Goal: Task Accomplishment & Management: Use online tool/utility

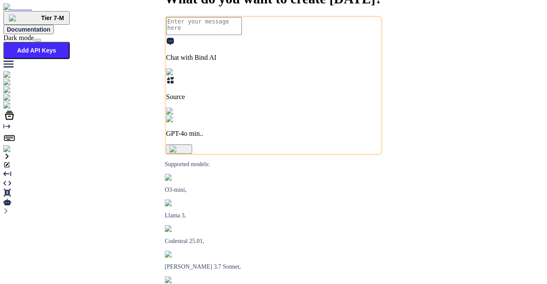
click at [12, 109] on img at bounding box center [31, 106] width 56 height 8
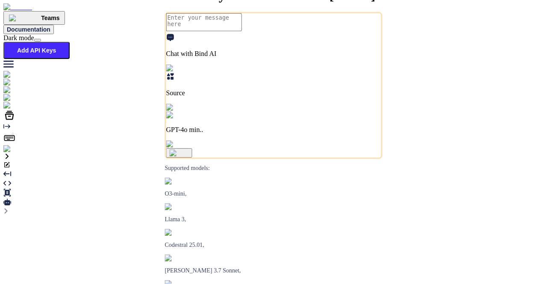
type textarea "x"
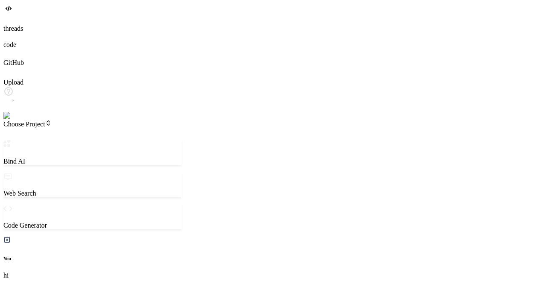
click at [8, 120] on img at bounding box center [17, 116] width 28 height 8
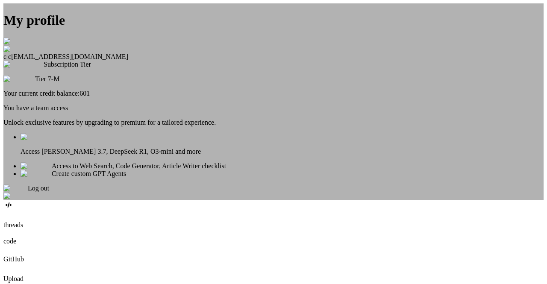
click at [279, 200] on div "Log out" at bounding box center [273, 192] width 540 height 15
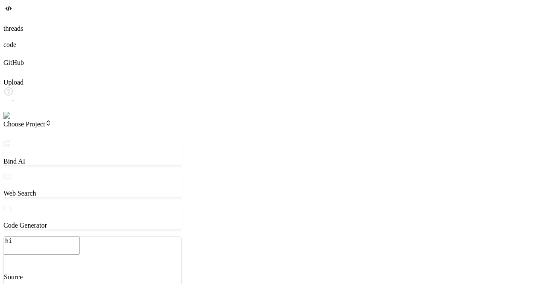
scroll to position [8, 0]
click at [14, 120] on img at bounding box center [15, 116] width 24 height 8
click at [21, 120] on div at bounding box center [273, 102] width 540 height 33
click at [18, 120] on img at bounding box center [17, 116] width 28 height 8
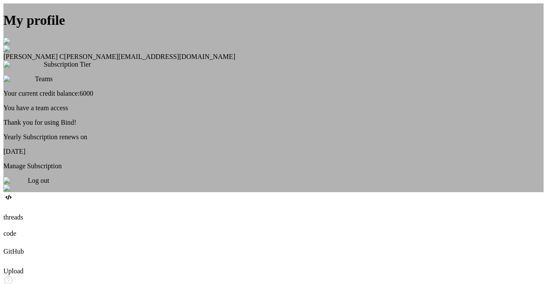
click at [159, 162] on div "My profile Saravanan C saravanan@witarist.com Subscription Tier Teams Your curr…" at bounding box center [273, 97] width 540 height 189
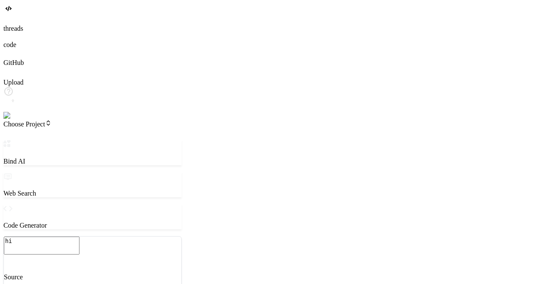
click at [52, 120] on span "Choose Project" at bounding box center [27, 123] width 48 height 7
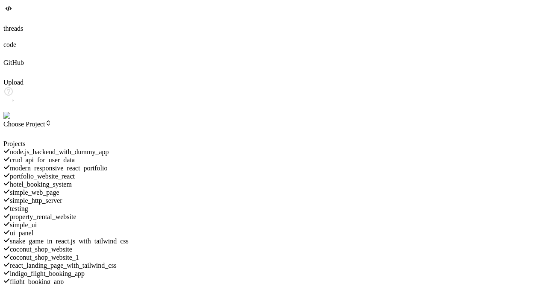
click at [75, 156] on span "crud_api_for_user_data" at bounding box center [42, 159] width 65 height 7
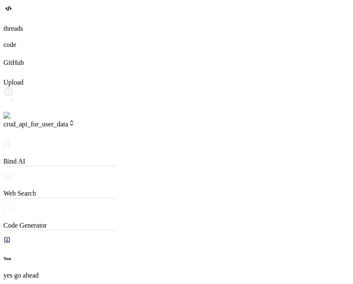
scroll to position [470, 0]
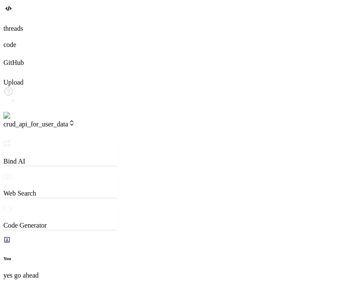
type textarea "x"
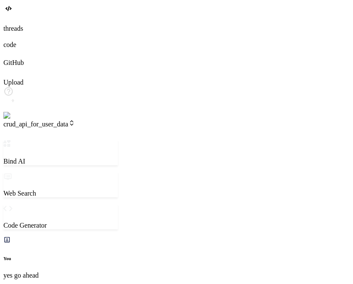
type textarea "x"
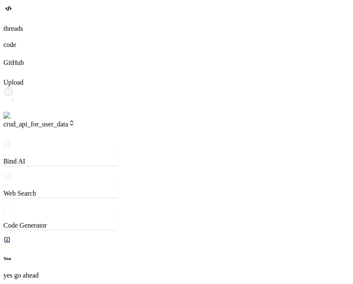
click at [56, 120] on span "crud_api_for_user_data" at bounding box center [39, 123] width 72 height 7
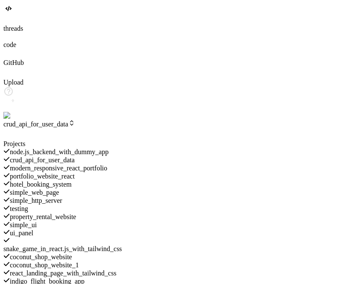
click at [95, 165] on span "modern_responsive_react_portfolio" at bounding box center [58, 168] width 97 height 7
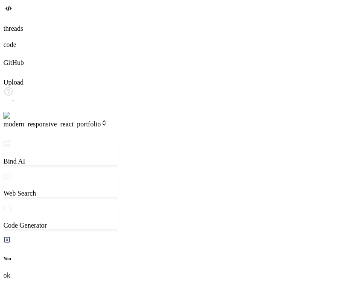
type textarea "x"
click at [17, 120] on img at bounding box center [17, 116] width 28 height 8
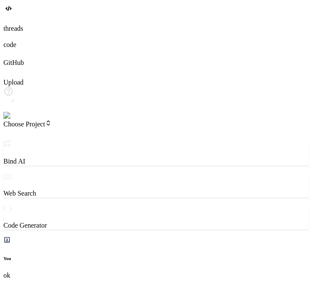
scroll to position [220, 0]
type textarea "x"
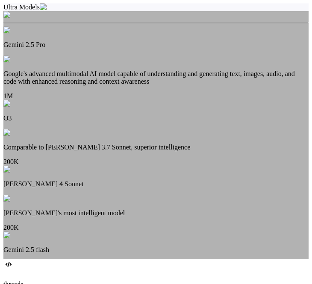
click at [86, 70] on p "Google's advanced multimodal AI model capable of understanding and generating t…" at bounding box center [155, 77] width 305 height 15
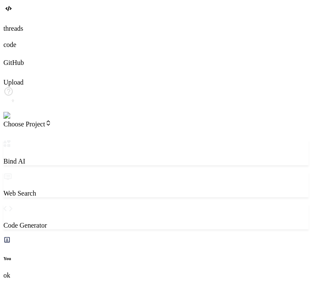
type textarea "x"
type textarea "h"
type textarea "x"
type textarea "hi"
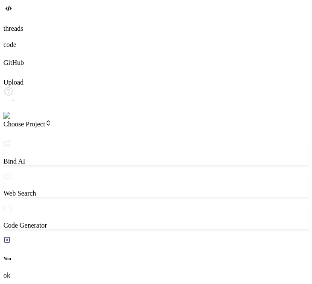
type textarea "x"
type textarea "hi"
type textarea "x"
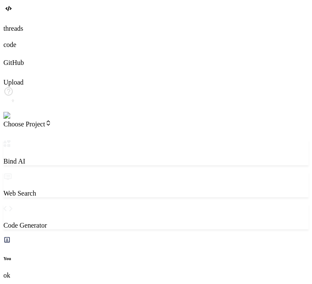
type textarea "hi"
type textarea "x"
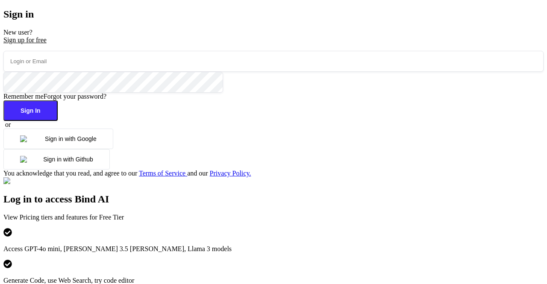
click at [83, 149] on button "Sign in with Google" at bounding box center [58, 139] width 110 height 21
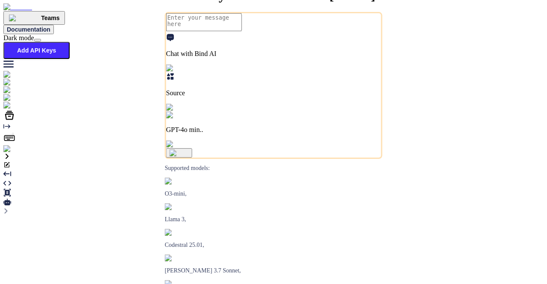
type textarea "x"
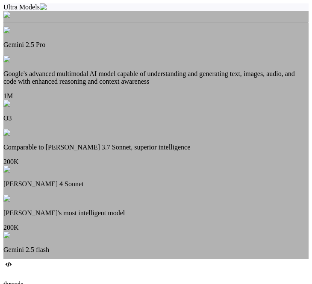
click at [72, 74] on div "Gemini 2.5 Pro Google's advanced multimodal AI model capable of understanding a…" at bounding box center [155, 70] width 305 height 59
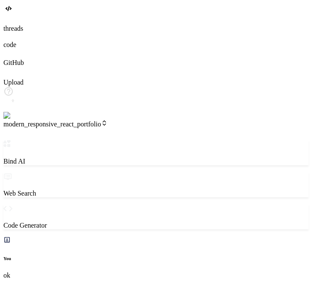
type textarea "x"
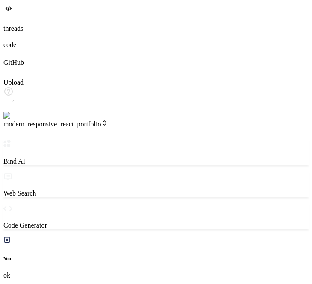
scroll to position [493, 0]
type textarea "x"
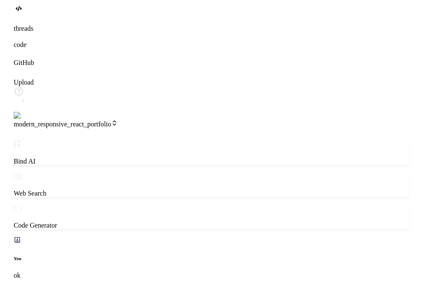
scroll to position [1320, 0]
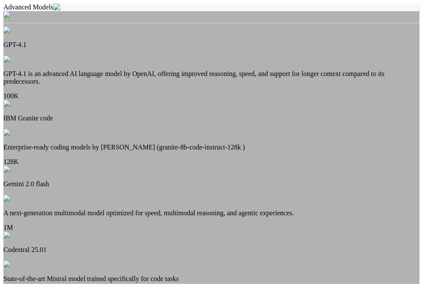
click at [215, 70] on p "GPT-4.1 is an advanced AI language model by OpenAI, offering improved reasoning…" at bounding box center [211, 77] width 417 height 15
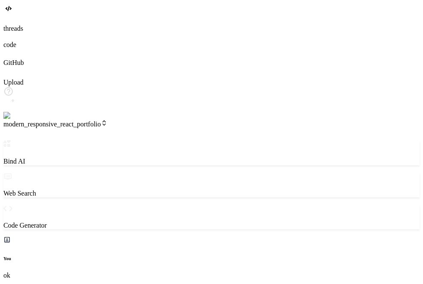
type textarea "x"
type textarea "h"
type textarea "x"
type textarea "hi"
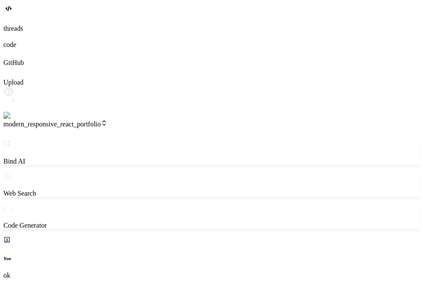
type textarea "x"
type textarea "hi"
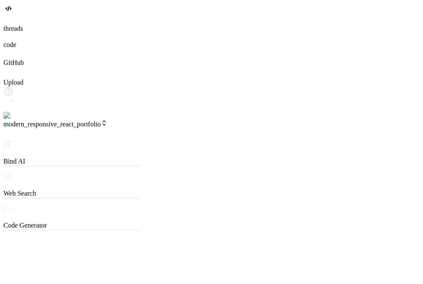
scroll to position [16, 0]
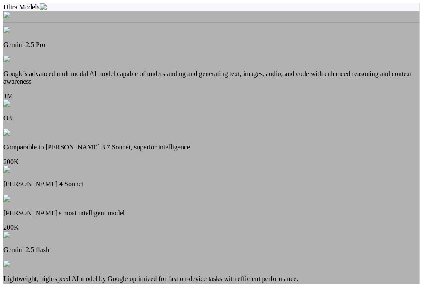
click at [191, 70] on p "Google's advanced multimodal AI model capable of understanding and generating t…" at bounding box center [211, 77] width 417 height 15
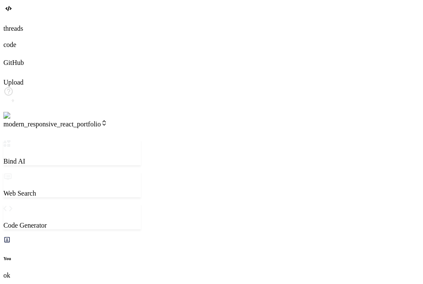
scroll to position [159, 0]
type textarea "x"
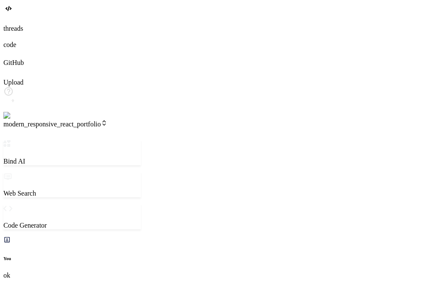
type textarea "x"
type textarea "h"
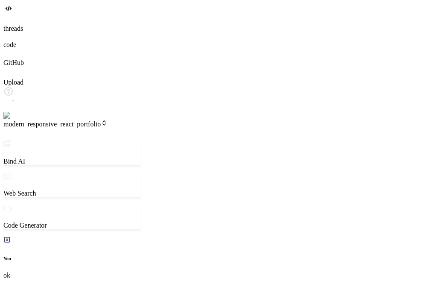
type textarea "x"
type textarea "hi"
type textarea "x"
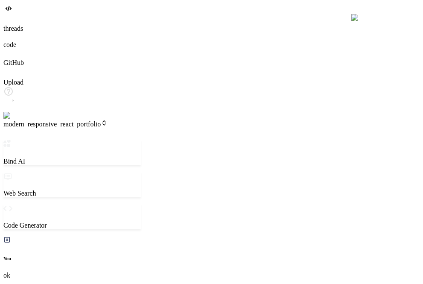
scroll to position [1824, 0]
click at [19, 120] on img at bounding box center [17, 116] width 28 height 8
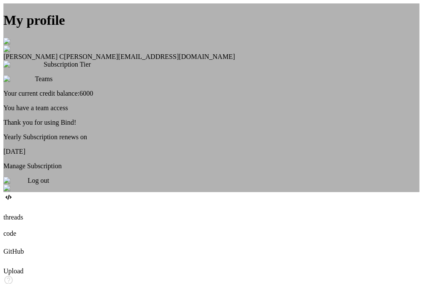
click at [244, 192] on div "Log out" at bounding box center [211, 184] width 417 height 15
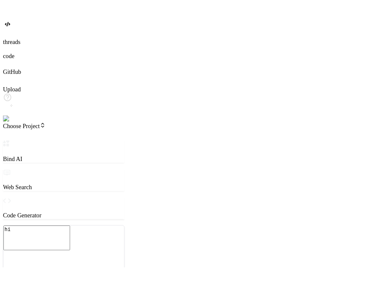
scroll to position [79, 0]
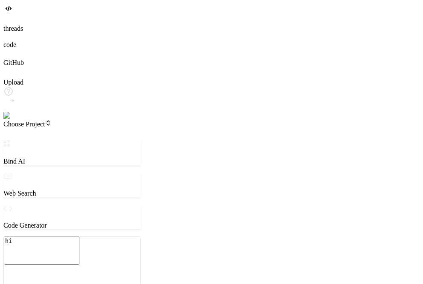
click at [13, 120] on img at bounding box center [15, 116] width 24 height 8
click at [14, 120] on img at bounding box center [17, 116] width 28 height 8
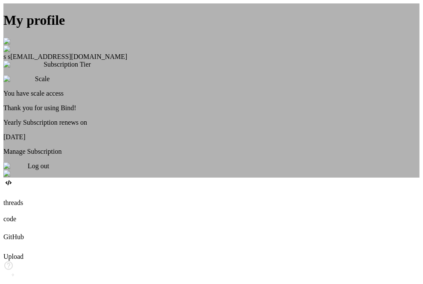
click at [106, 118] on div "My profile s s app4@yopmail.com Subscription Tier Scale You have scale access T…" at bounding box center [211, 90] width 417 height 174
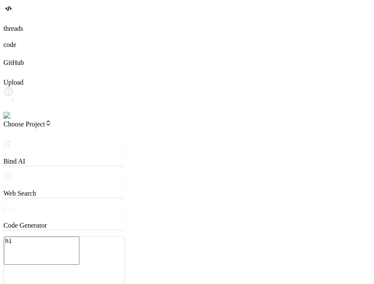
type textarea "x"
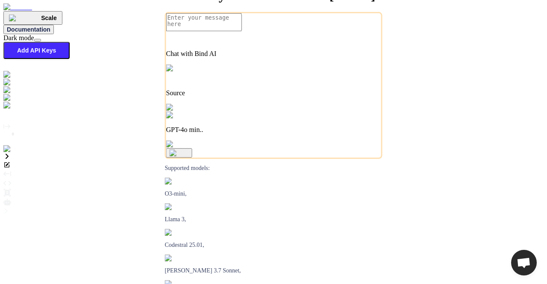
click at [70, 42] on button "Add API Keys" at bounding box center [36, 50] width 66 height 17
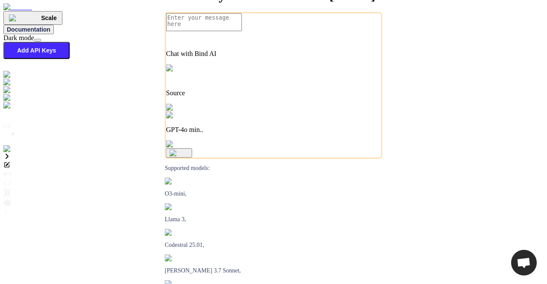
click at [10, 109] on img at bounding box center [24, 106] width 43 height 8
click at [10, 120] on icon at bounding box center [9, 115] width 9 height 9
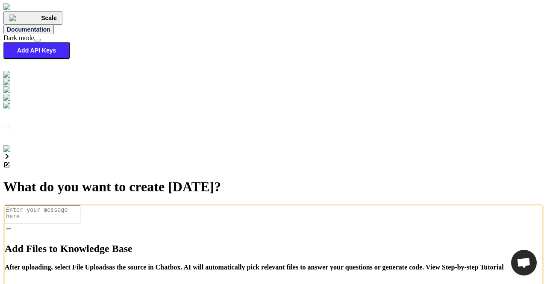
click at [5, 225] on div "Add Files to Knowledge Base After uploading, select File Uploads as the source …" at bounding box center [274, 265] width 538 height 80
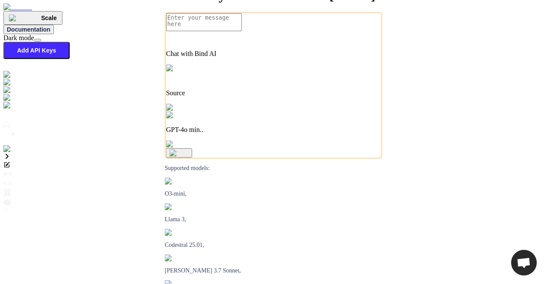
click at [10, 94] on img at bounding box center [22, 98] width 38 height 8
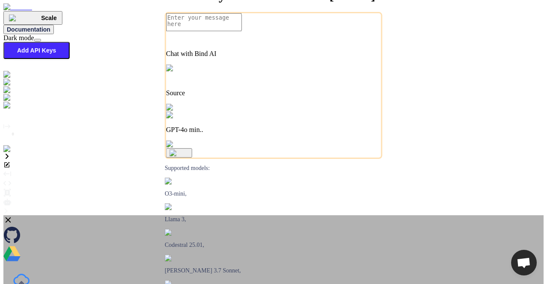
click at [13, 215] on icon at bounding box center [7, 219] width 9 height 9
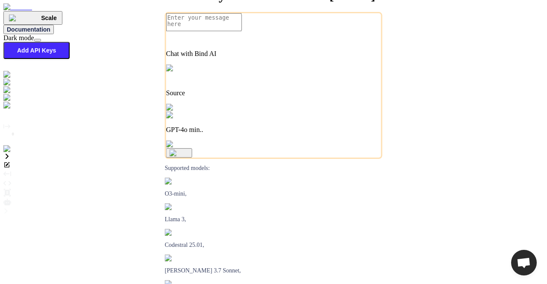
click at [14, 94] on img at bounding box center [22, 98] width 38 height 8
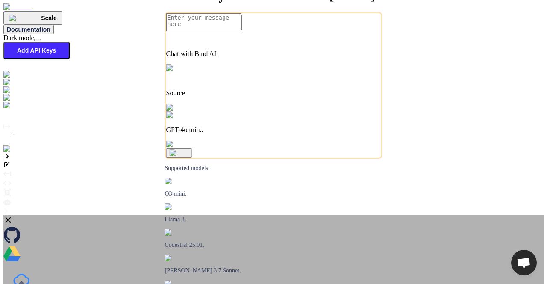
click at [13, 215] on icon at bounding box center [7, 219] width 9 height 9
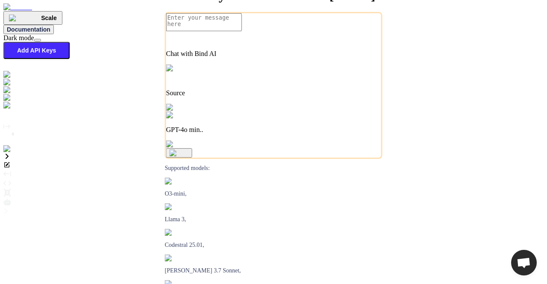
click at [12, 79] on img at bounding box center [25, 83] width 45 height 8
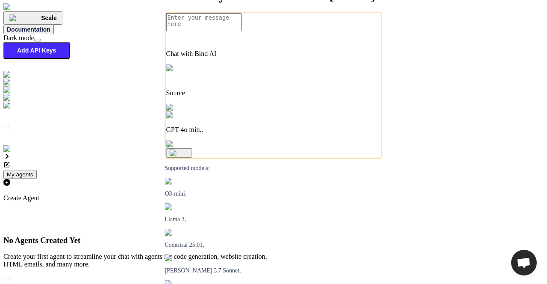
click at [5, 71] on img at bounding box center [19, 75] width 32 height 8
click at [11, 71] on img at bounding box center [19, 75] width 32 height 8
click at [11, 277] on icon at bounding box center [7, 279] width 8 height 5
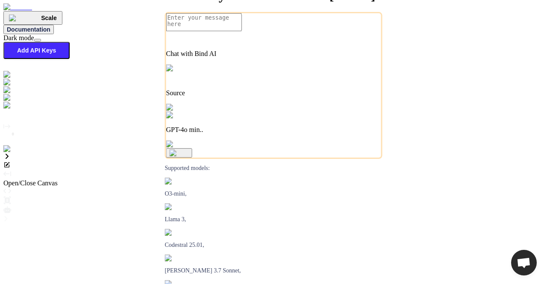
click at [11, 170] on icon "Created with Pixso." at bounding box center [7, 174] width 8 height 8
click at [11, 200] on icon at bounding box center [7, 202] width 8 height 5
click at [11, 170] on icon "Created with Pixso." at bounding box center [7, 174] width 8 height 8
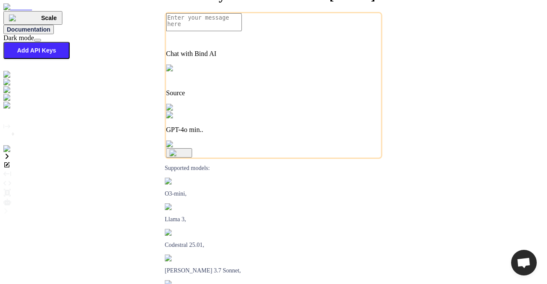
click at [15, 97] on img at bounding box center [22, 98] width 38 height 8
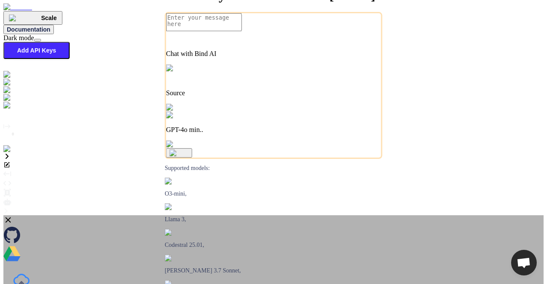
type textarea "x"
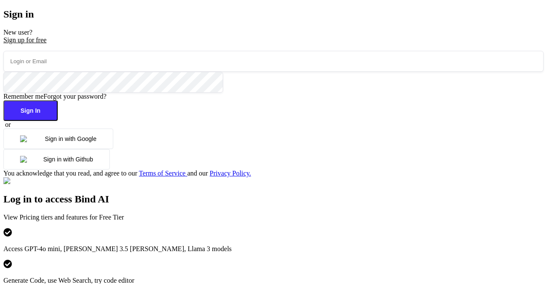
click at [108, 72] on input "email" at bounding box center [273, 61] width 540 height 21
type input "[EMAIL_ADDRESS][DOMAIN_NAME]"
click at [58, 121] on button "Sign In" at bounding box center [30, 110] width 54 height 21
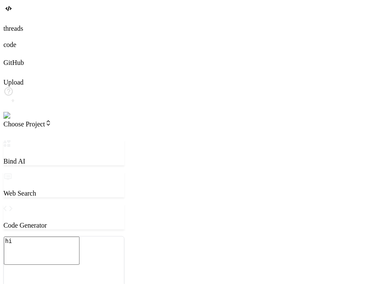
click at [56, 237] on textarea "hi" at bounding box center [42, 251] width 76 height 28
type textarea "x"
click at [17, 120] on img at bounding box center [17, 116] width 28 height 8
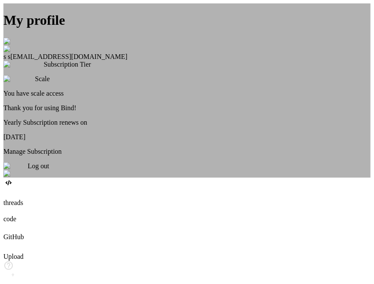
click at [24, 45] on img at bounding box center [13, 42] width 21 height 8
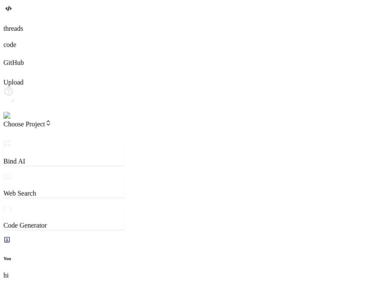
type textarea "x"
type textarea "h"
type textarea "x"
type textarea "hi"
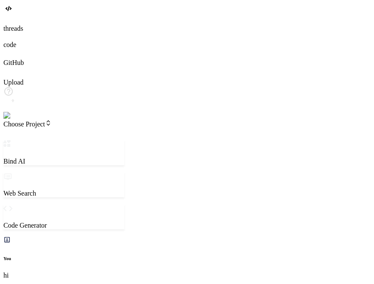
type textarea "x"
click at [12, 120] on img at bounding box center [17, 116] width 28 height 8
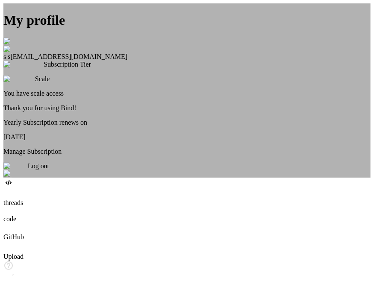
click at [94, 112] on div "My profile s s app4@yopmail.com Subscription Tier Scale You have scale access T…" at bounding box center [186, 90] width 367 height 174
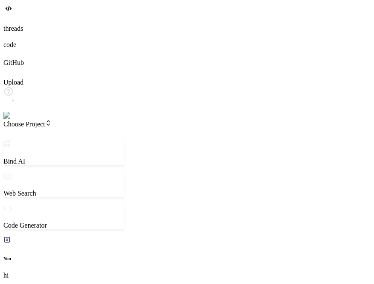
type textarea "x"
click at [10, 59] on div at bounding box center [186, 54] width 367 height 10
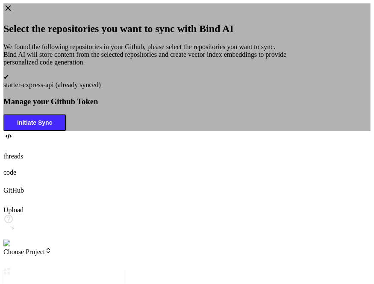
click at [13, 13] on icon at bounding box center [7, 7] width 9 height 9
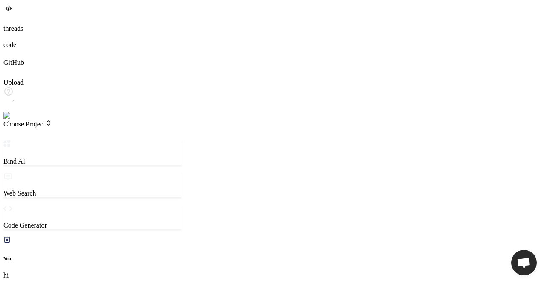
scroll to position [184, 0]
click at [9, 57] on icon at bounding box center [7, 53] width 9 height 9
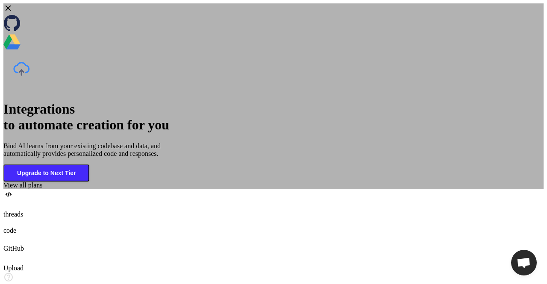
click at [123, 88] on div "Integrations to automate creation for you Bind AI learns from your existing cod…" at bounding box center [273, 96] width 540 height 186
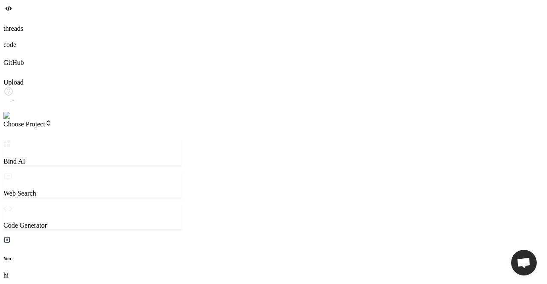
click at [7, 23] on icon at bounding box center [4, 21] width 3 height 3
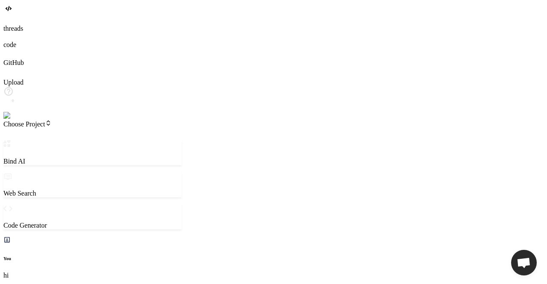
click at [14, 79] on div at bounding box center [273, 73] width 540 height 12
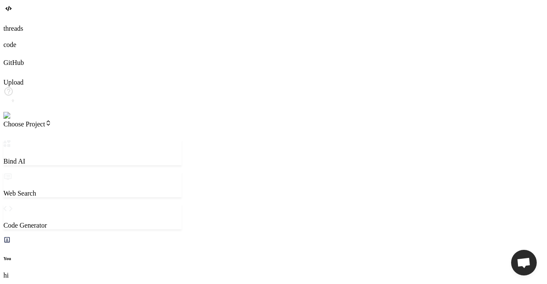
click at [10, 57] on icon at bounding box center [7, 53] width 9 height 9
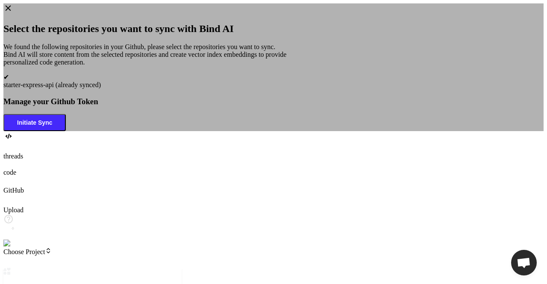
click at [13, 13] on icon at bounding box center [7, 7] width 9 height 9
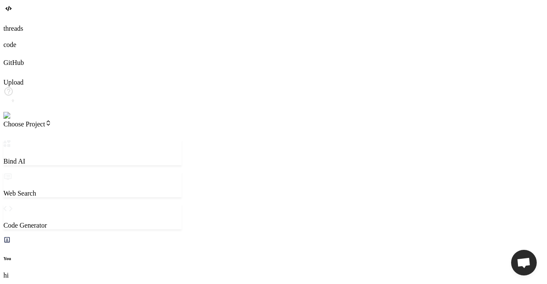
click at [12, 57] on icon at bounding box center [7, 53] width 9 height 9
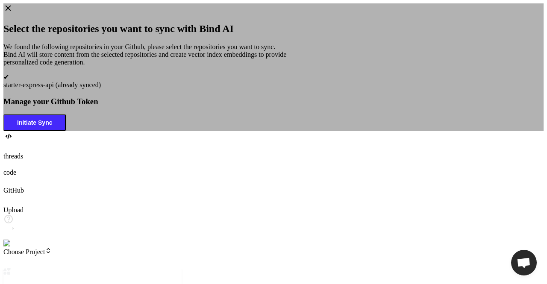
click at [81, 52] on div "Select the repositories you want to sync with Bind AI We found the following re…" at bounding box center [273, 67] width 540 height 128
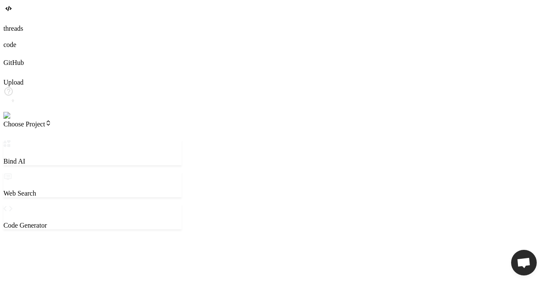
type textarea "x"
click at [11, 120] on img at bounding box center [17, 116] width 28 height 8
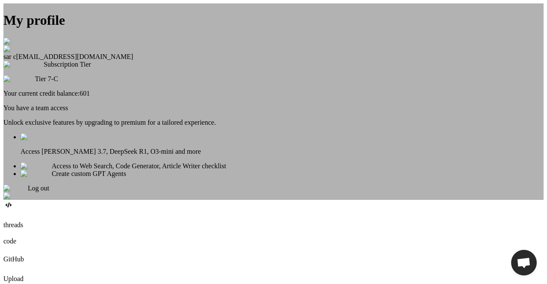
click at [100, 174] on div "My profile sar c app30@yopmail.com Subscription Tier Tier 7-C Your current cred…" at bounding box center [273, 101] width 540 height 197
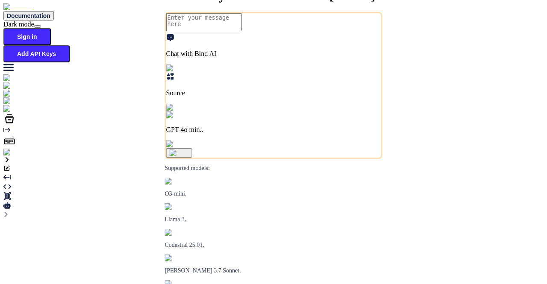
click at [17, 113] on img at bounding box center [31, 109] width 56 height 8
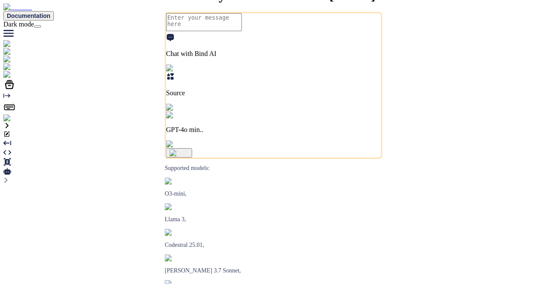
click at [15, 71] on img at bounding box center [22, 67] width 39 height 8
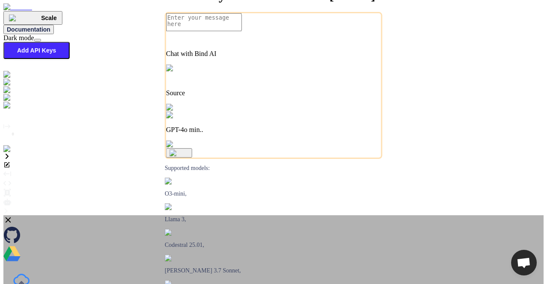
click at [13, 215] on icon at bounding box center [7, 219] width 9 height 9
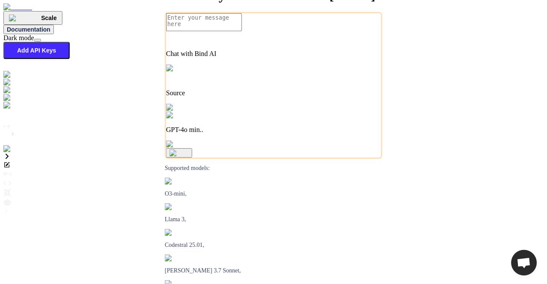
click at [9, 94] on img at bounding box center [22, 98] width 38 height 8
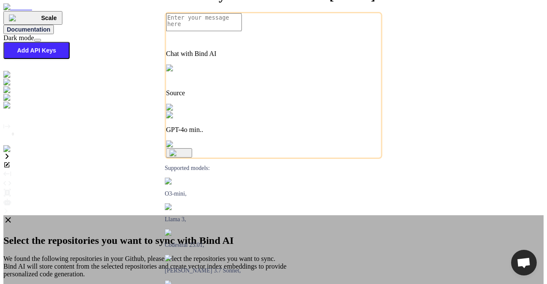
click at [68, 215] on div "Select the repositories you want to sync with Bind AI We found the following re…" at bounding box center [273, 279] width 540 height 128
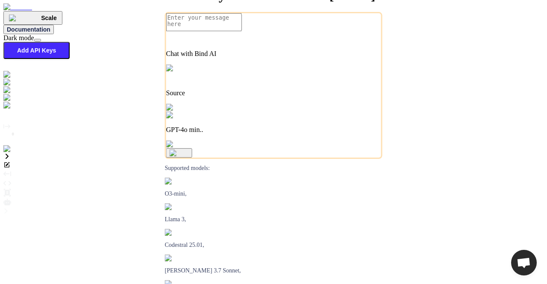
click at [8, 94] on img at bounding box center [22, 98] width 38 height 8
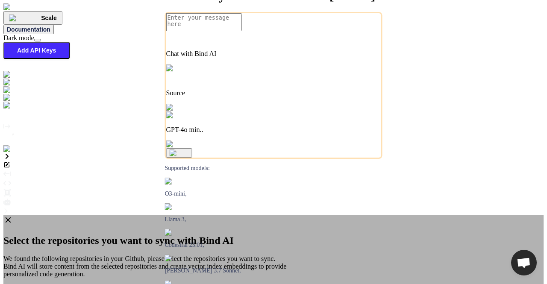
click at [71, 215] on div "Select the repositories you want to sync with Bind AI We found the following re…" at bounding box center [273, 279] width 540 height 128
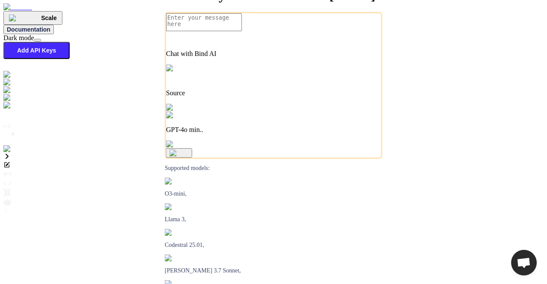
click at [13, 153] on img at bounding box center [17, 149] width 28 height 8
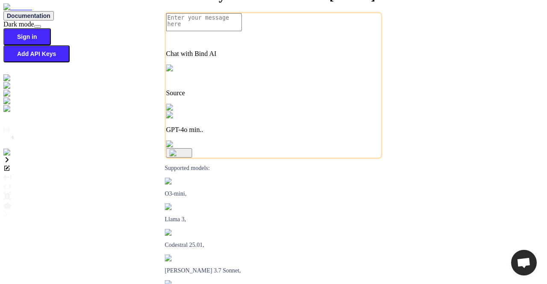
type textarea "x"
click at [12, 156] on img at bounding box center [15, 153] width 24 height 8
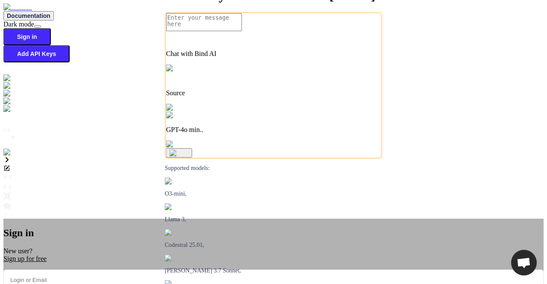
click at [206, 270] on input "email" at bounding box center [273, 280] width 540 height 21
type input "app30@yopmail.com"
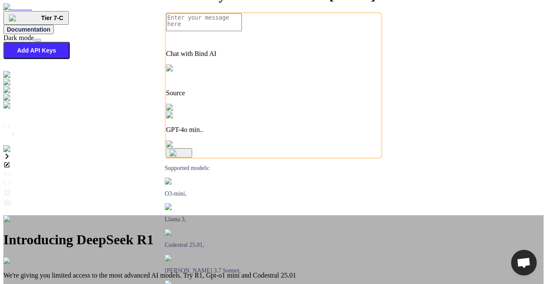
click at [133, 215] on div "Introducing DeepSeek R1 We're giving you limited access to the most advanced AI…" at bounding box center [273, 271] width 540 height 113
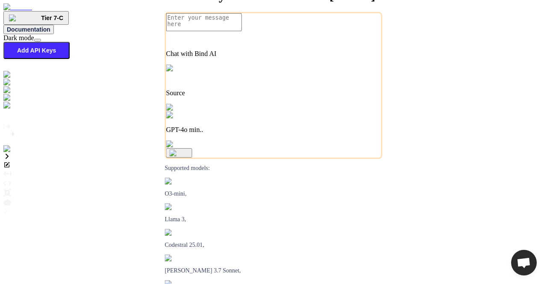
click at [13, 94] on img at bounding box center [22, 98] width 38 height 8
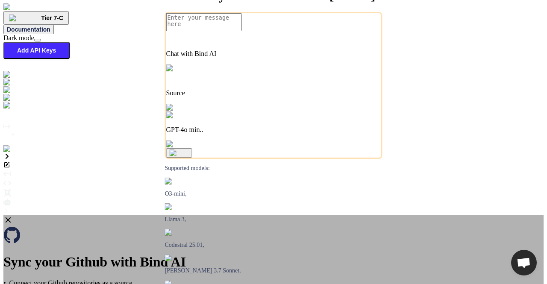
click at [88, 215] on div "Sync your Github with Bind AI • Connect your Github repositories as a source. •…" at bounding box center [273, 277] width 540 height 125
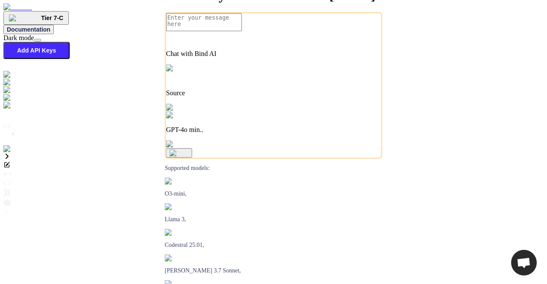
click at [10, 153] on img at bounding box center [17, 149] width 28 height 8
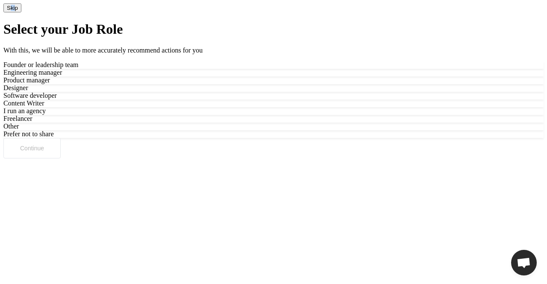
drag, startPoint x: 516, startPoint y: 11, endPoint x: 523, endPoint y: 29, distance: 19.6
click at [523, 12] on div "Skip" at bounding box center [273, 7] width 540 height 9
click at [21, 12] on button "Skip" at bounding box center [12, 7] width 18 height 9
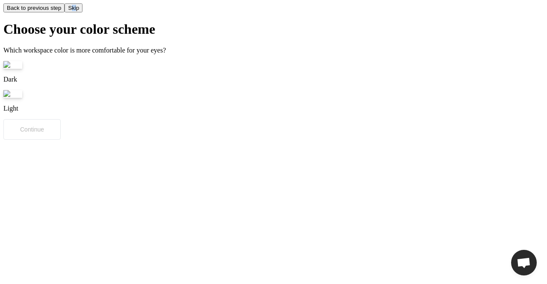
click at [82, 12] on button "Skip" at bounding box center [74, 7] width 18 height 9
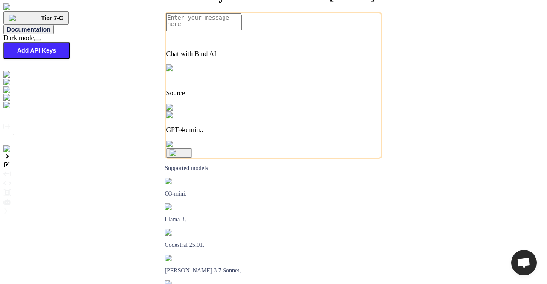
type textarea "x"
click at [14, 97] on img at bounding box center [22, 98] width 38 height 8
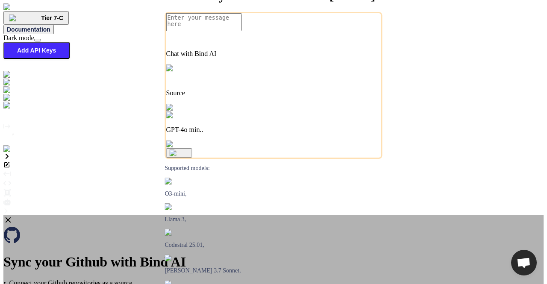
click at [79, 215] on div "Sync your Github with Bind AI • Connect your Github repositories as a source. •…" at bounding box center [273, 277] width 540 height 125
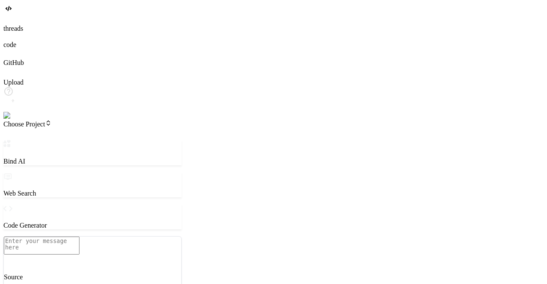
click at [12, 57] on icon at bounding box center [7, 53] width 9 height 9
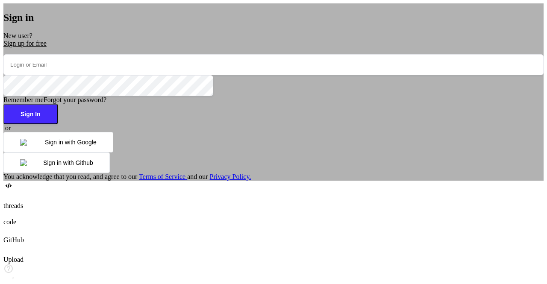
click at [99, 106] on div "Sign in New user? Sign up for free Remember me Forgot your password? Sign In or…" at bounding box center [273, 91] width 540 height 177
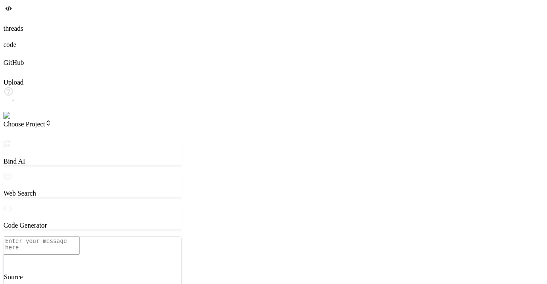
click at [12, 59] on div at bounding box center [273, 54] width 540 height 10
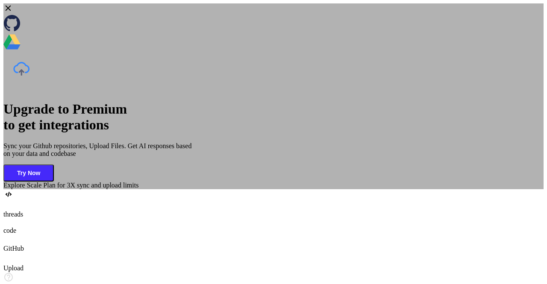
click at [116, 110] on div "Upgrade to Premium to get integrations Sync your Github repositories, Upload Fi…" at bounding box center [273, 96] width 540 height 186
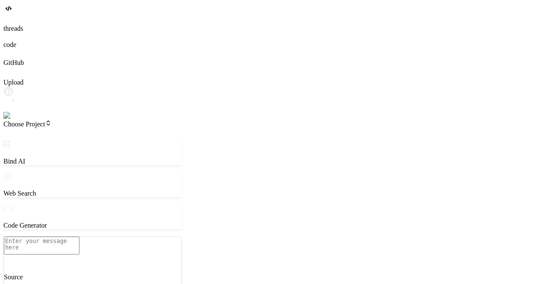
click at [12, 57] on icon at bounding box center [7, 53] width 9 height 9
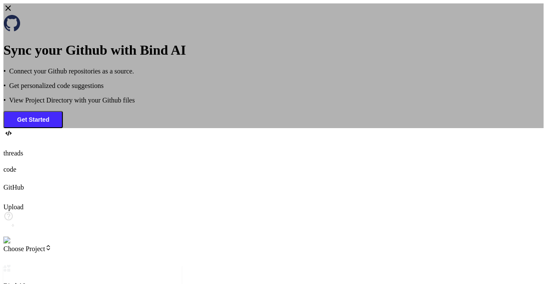
click at [94, 94] on div "Sync your Github with Bind AI • Connect your Github repositories as a source. •…" at bounding box center [273, 65] width 540 height 125
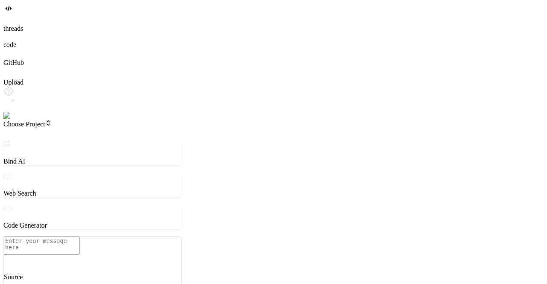
click at [15, 120] on img at bounding box center [17, 116] width 28 height 8
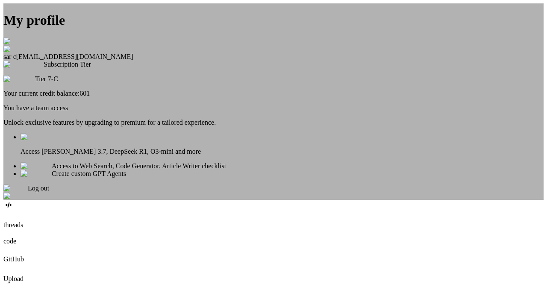
click at [117, 118] on div "My profile sar c [EMAIL_ADDRESS][DOMAIN_NAME] Subscription Tier Tier 7-C Your c…" at bounding box center [273, 101] width 540 height 197
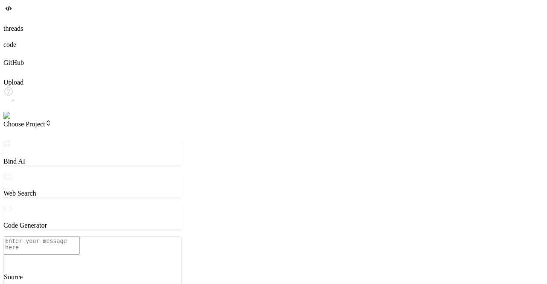
click at [55, 273] on p "Source" at bounding box center [92, 277] width 177 height 8
click at [21, 59] on div at bounding box center [273, 54] width 540 height 10
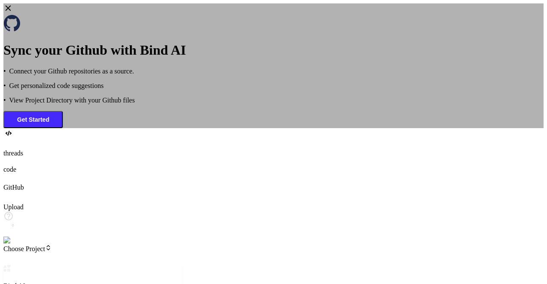
click at [63, 128] on button "Get Started" at bounding box center [32, 119] width 59 height 17
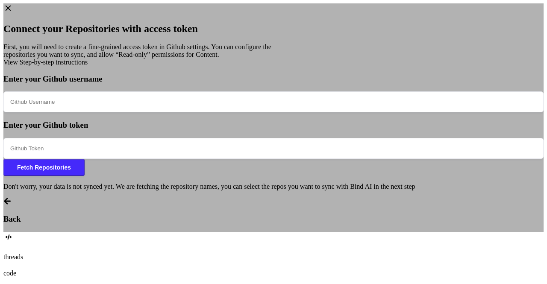
click at [145, 224] on h3 "Back" at bounding box center [273, 219] width 540 height 9
click at [141, 224] on h3 "Back" at bounding box center [273, 219] width 540 height 9
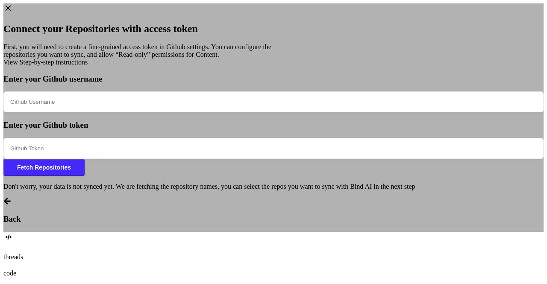
click at [141, 224] on h3 "Back" at bounding box center [273, 219] width 540 height 9
click at [13, 13] on icon at bounding box center [7, 7] width 9 height 9
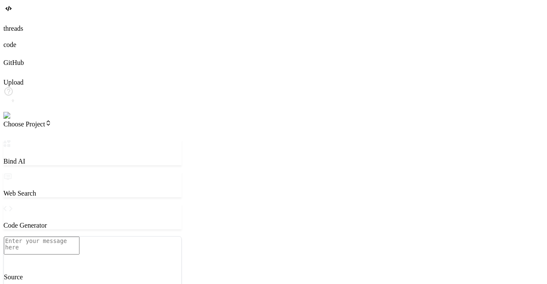
click at [3, 59] on div at bounding box center [273, 54] width 540 height 10
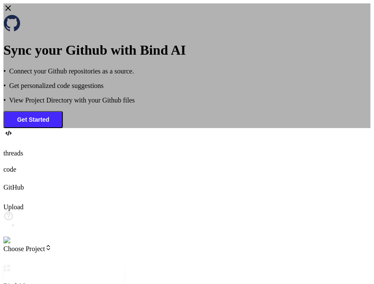
click at [11, 11] on icon at bounding box center [9, 9] width 6 height 6
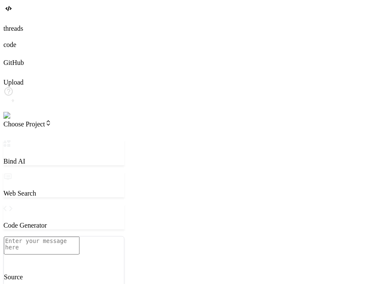
click at [12, 57] on icon at bounding box center [7, 53] width 9 height 9
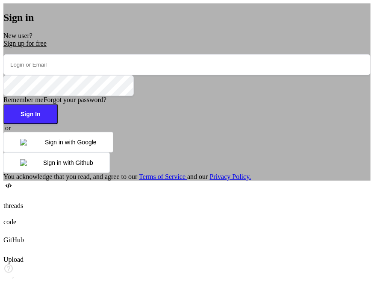
click at [58, 81] on div "Sign in New user? Sign up for free Remember me Forgot your password? Sign In or…" at bounding box center [186, 91] width 367 height 177
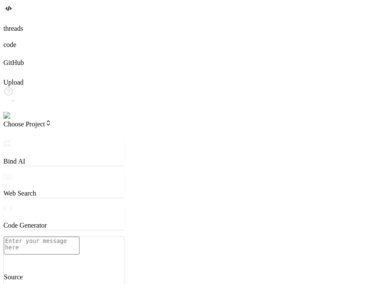
click at [12, 57] on icon at bounding box center [7, 53] width 9 height 9
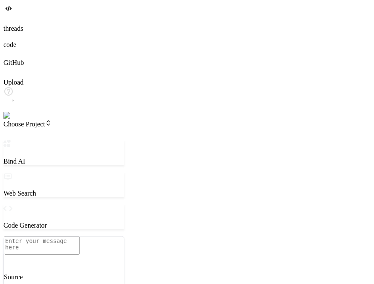
click at [12, 57] on icon at bounding box center [7, 53] width 9 height 9
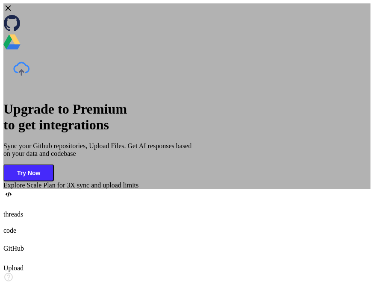
click at [34, 87] on div "Upgrade to Premium to get integrations Sync your Github repositories, Upload Fi…" at bounding box center [186, 96] width 367 height 186
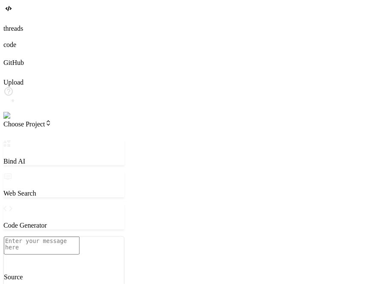
click at [12, 57] on icon at bounding box center [7, 53] width 9 height 9
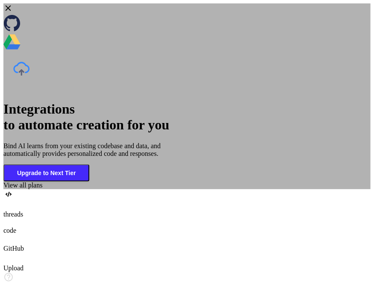
click at [57, 112] on div "Integrations to automate creation for you Bind AI learns from your existing cod…" at bounding box center [186, 96] width 367 height 186
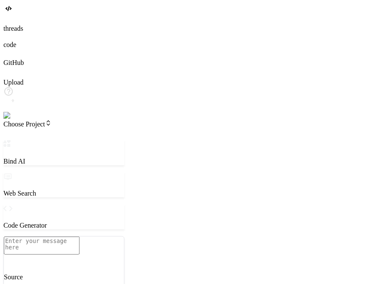
click at [10, 57] on icon at bounding box center [7, 53] width 9 height 9
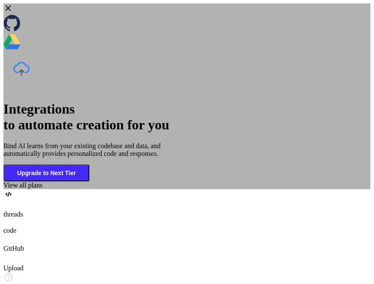
click at [38, 147] on div "Integrations to automate creation for you Bind AI learns from your existing cod…" at bounding box center [186, 96] width 367 height 186
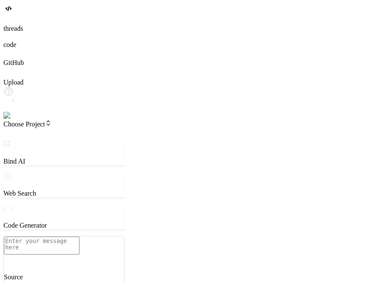
click at [9, 120] on img at bounding box center [17, 116] width 28 height 8
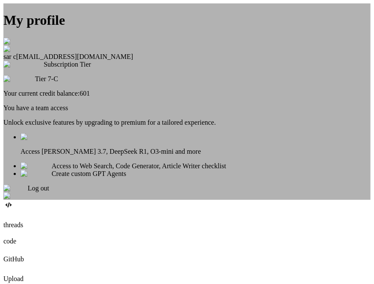
click at [62, 163] on div "My profile sar c app30@yopmail.com Subscription Tier Tier 7-C Your current cred…" at bounding box center [186, 101] width 367 height 197
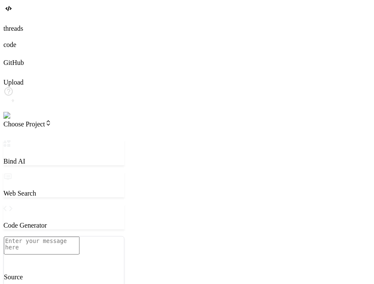
click at [10, 57] on icon at bounding box center [7, 53] width 9 height 9
click at [17, 120] on img at bounding box center [17, 116] width 28 height 8
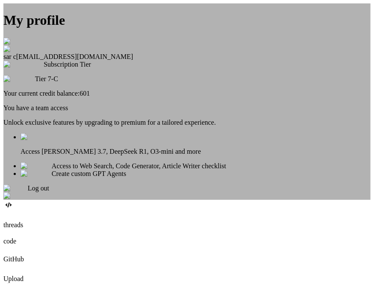
click at [100, 118] on div "My profile sar c app30@yopmail.com Subscription Tier Tier 7-C Your current cred…" at bounding box center [186, 101] width 367 height 197
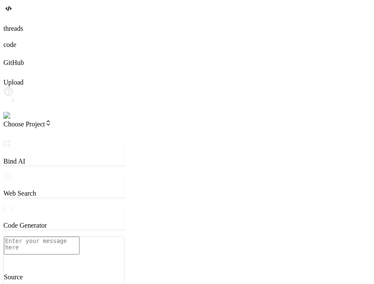
click at [11, 59] on div at bounding box center [186, 54] width 367 height 10
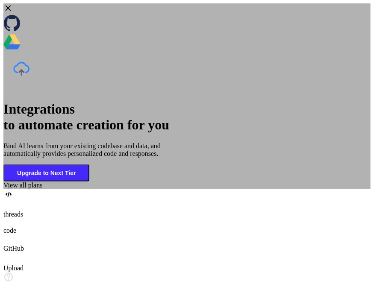
click at [60, 116] on div "Integrations to automate creation for you Bind AI learns from your existing cod…" at bounding box center [186, 96] width 367 height 186
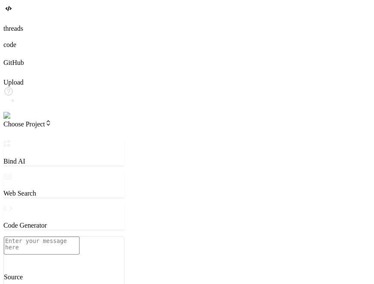
click at [12, 120] on img at bounding box center [17, 116] width 28 height 8
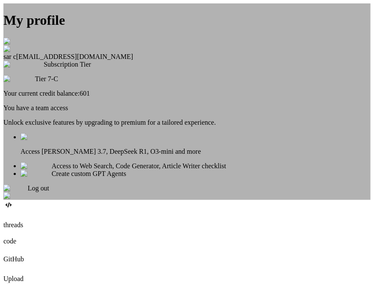
click at [49, 192] on span "Log out" at bounding box center [38, 188] width 21 height 7
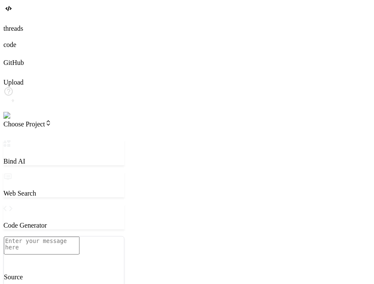
click at [15, 120] on img at bounding box center [15, 116] width 24 height 8
click at [21, 59] on div at bounding box center [186, 54] width 367 height 10
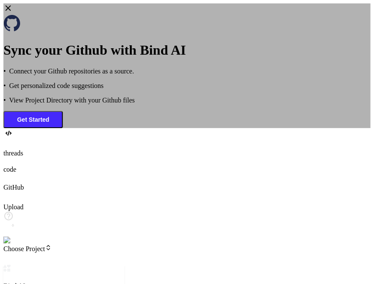
click at [39, 128] on div "Sync your Github with Bind AI • Connect your Github repositories as a source. •…" at bounding box center [186, 65] width 367 height 125
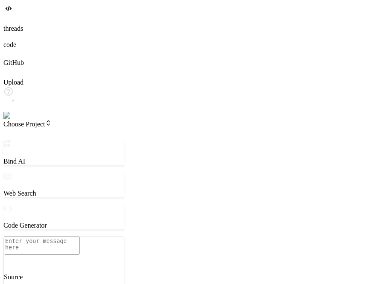
click at [15, 120] on img at bounding box center [17, 116] width 28 height 8
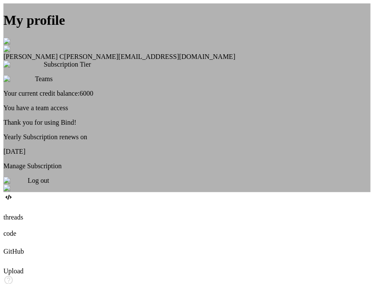
click at [61, 127] on div "My profile Saravanan C [EMAIL_ADDRESS][DOMAIN_NAME] Subscription Tier Teams You…" at bounding box center [186, 97] width 367 height 189
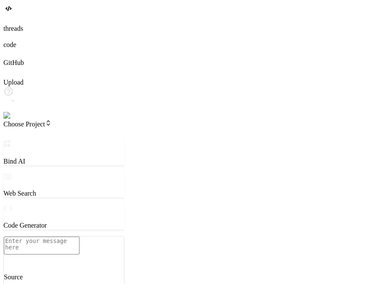
click at [68, 237] on textarea at bounding box center [42, 246] width 76 height 18
type textarea "x"
type textarea "h"
type textarea "x"
type textarea "hi"
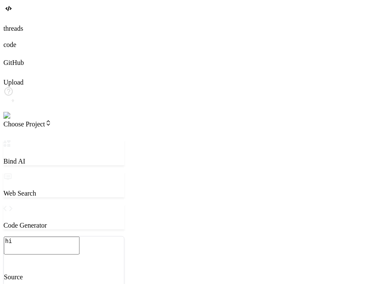
type textarea "x"
click at [12, 57] on icon at bounding box center [7, 53] width 9 height 9
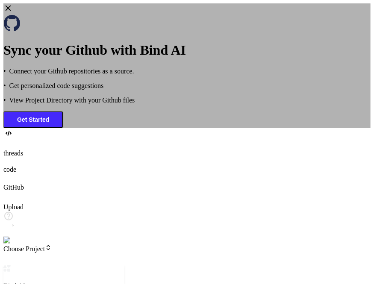
click at [60, 109] on div "Sync your Github with Bind AI • Connect your Github repositories as a source. •…" at bounding box center [186, 65] width 367 height 125
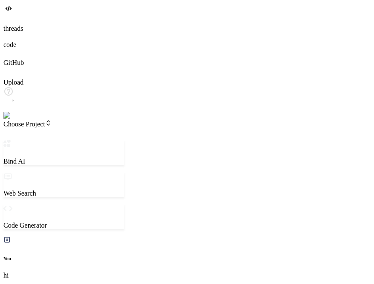
click at [21, 79] on div at bounding box center [186, 73] width 367 height 12
type textarea "x"
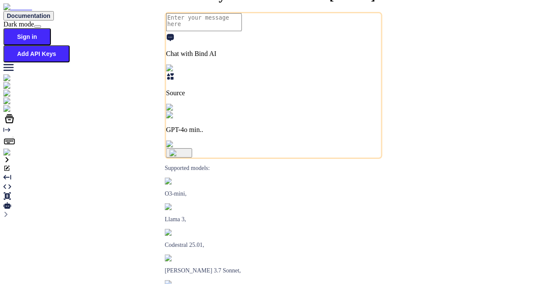
type textarea "x"
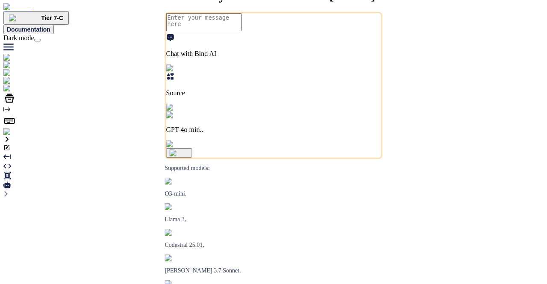
click at [14, 136] on img at bounding box center [17, 132] width 28 height 8
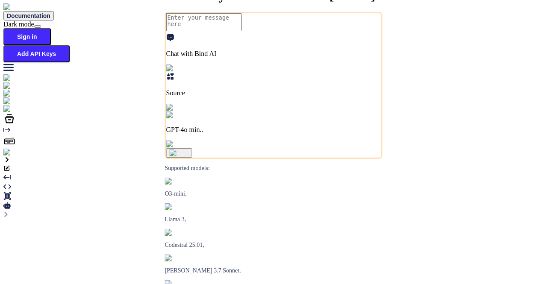
type textarea "x"
click at [13, 156] on img at bounding box center [15, 153] width 24 height 8
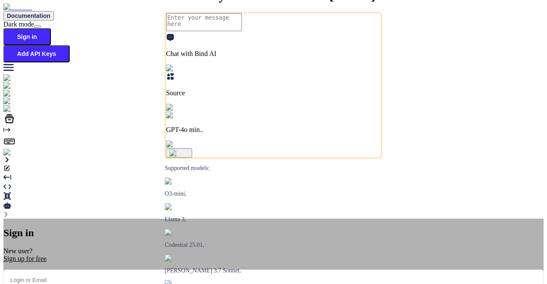
click at [230, 270] on input "email" at bounding box center [273, 280] width 540 height 21
type input "app4@yo"
type textarea "x"
type input "[EMAIL_ADDRESS][DOMAIN_NAME]"
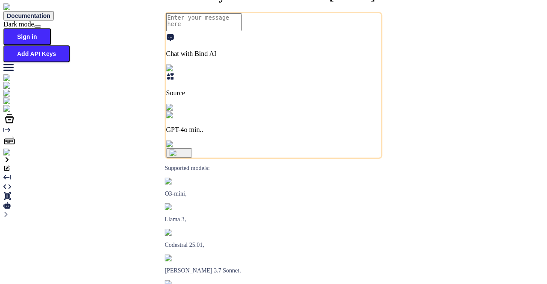
click at [15, 156] on img at bounding box center [15, 153] width 24 height 8
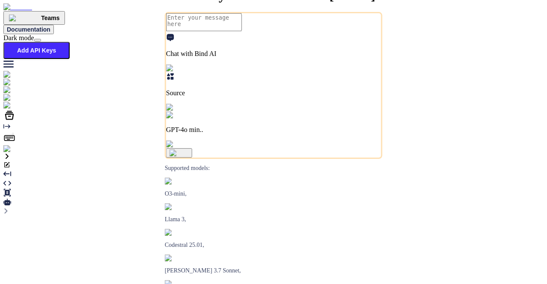
click at [15, 153] on img at bounding box center [17, 149] width 28 height 8
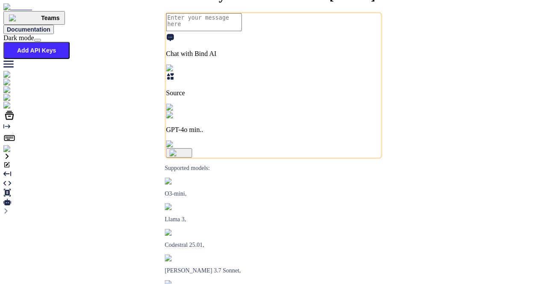
click at [16, 96] on img at bounding box center [22, 98] width 39 height 8
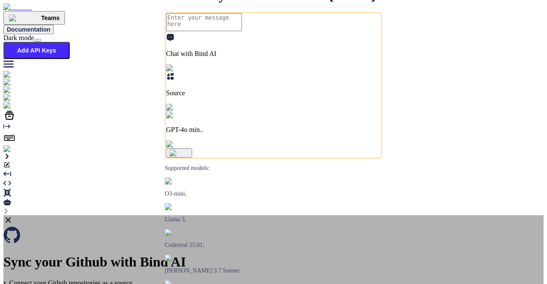
click at [118, 215] on div "Sync your Github with Bind AI • Connect your Github repositories as a source. •…" at bounding box center [273, 277] width 540 height 125
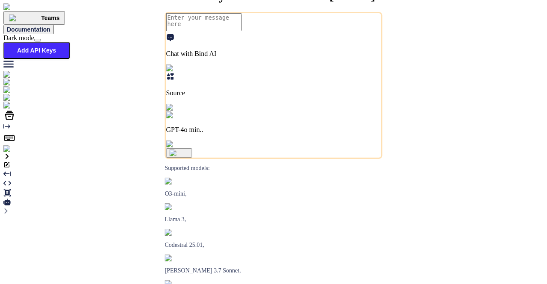
click at [10, 94] on img at bounding box center [22, 98] width 39 height 8
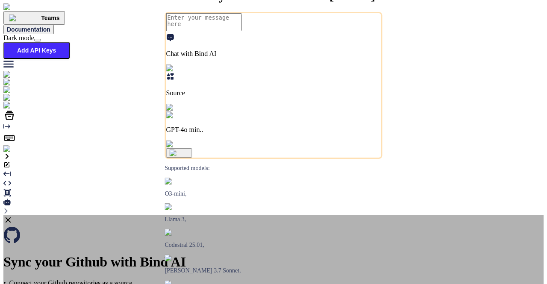
click at [150, 215] on div "Sync your Github with Bind AI • Connect your Github repositories as a source. •…" at bounding box center [273, 277] width 540 height 125
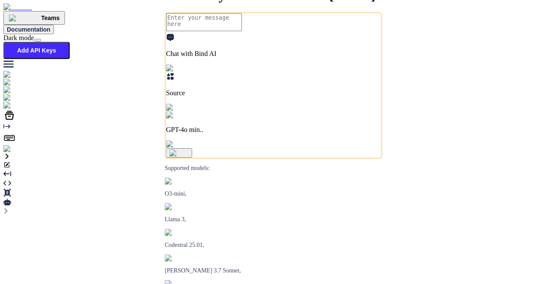
click at [10, 153] on img at bounding box center [17, 149] width 28 height 8
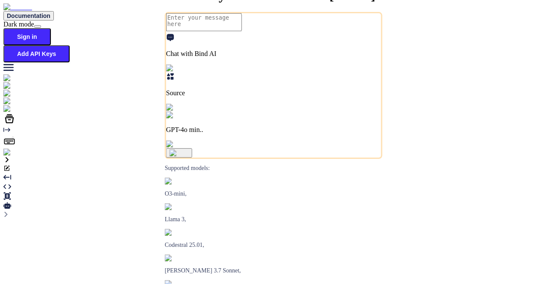
type textarea "x"
click at [15, 156] on img at bounding box center [15, 153] width 24 height 8
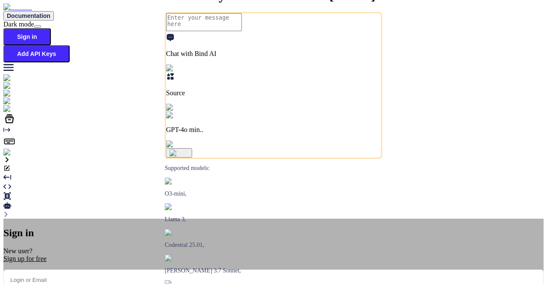
click at [231, 270] on input "email" at bounding box center [273, 280] width 540 height 21
type input "[EMAIL_ADDRESS][DOMAIN_NAME]"
drag, startPoint x: 244, startPoint y: 143, endPoint x: 251, endPoint y: 159, distance: 17.0
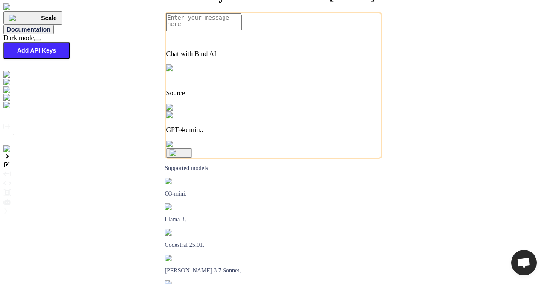
type textarea "x"
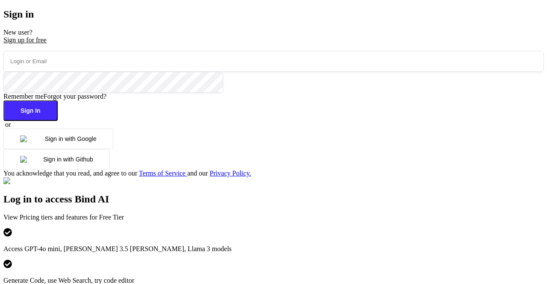
click at [92, 149] on button "Sign in with Google" at bounding box center [58, 139] width 110 height 21
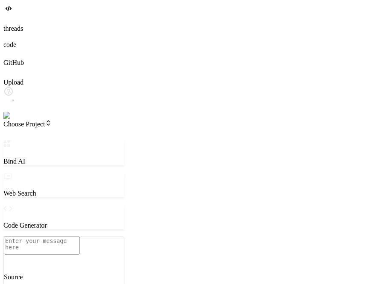
scroll to position [8, 0]
click at [22, 67] on div "GitHub" at bounding box center [186, 58] width 367 height 18
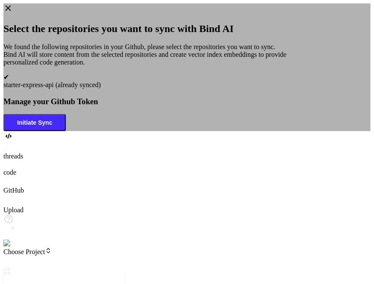
click at [13, 13] on icon at bounding box center [7, 7] width 9 height 9
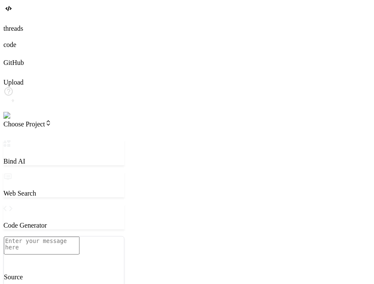
click at [10, 57] on icon at bounding box center [7, 53] width 9 height 9
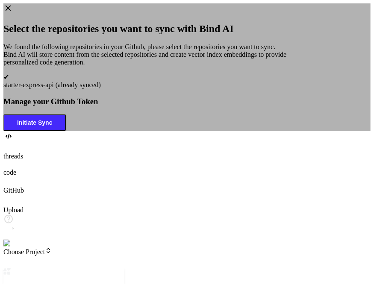
click at [11, 11] on icon at bounding box center [9, 9] width 6 height 6
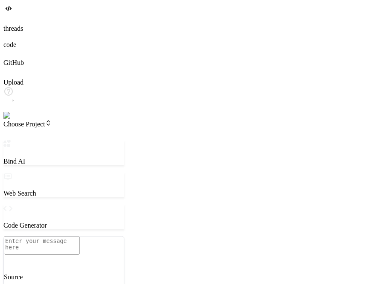
click at [13, 120] on img at bounding box center [17, 116] width 28 height 8
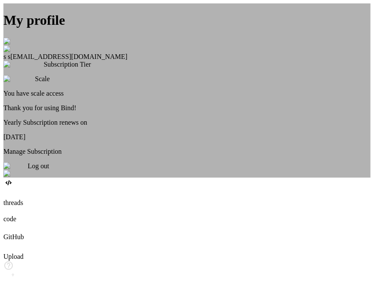
click at [189, 178] on div "Log out" at bounding box center [186, 169] width 367 height 15
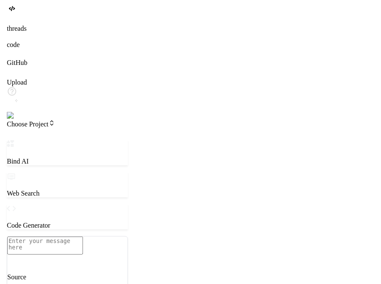
scroll to position [40, 0]
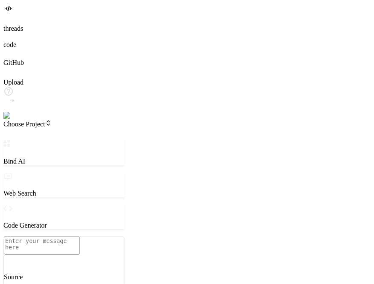
click at [13, 120] on img at bounding box center [15, 116] width 24 height 8
click at [14, 120] on img at bounding box center [17, 116] width 28 height 8
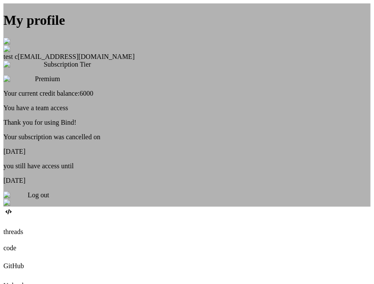
click at [105, 134] on div "My profile test c [EMAIL_ADDRESS][DOMAIN_NAME] Subscription Tier Premium Your c…" at bounding box center [186, 104] width 367 height 203
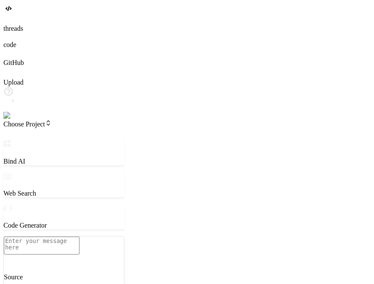
click at [65, 237] on textarea at bounding box center [42, 246] width 76 height 18
type textarea "x"
type textarea "h"
type textarea "x"
type textarea "hi"
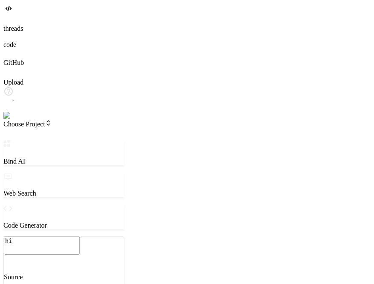
type textarea "x"
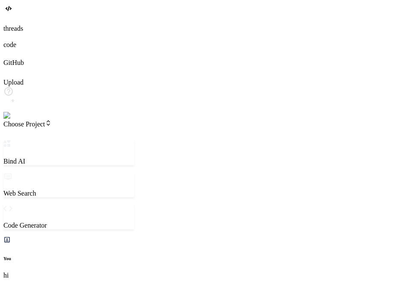
click at [16, 120] on img at bounding box center [17, 116] width 28 height 8
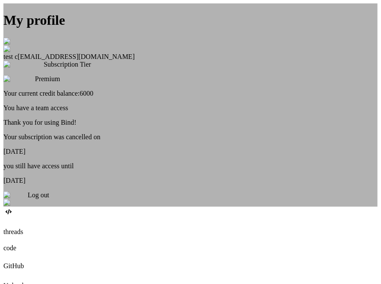
type textarea "x"
click at [24, 38] on img at bounding box center [13, 42] width 21 height 8
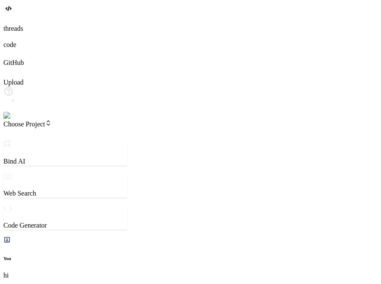
click at [6, 59] on div at bounding box center [190, 54] width 374 height 10
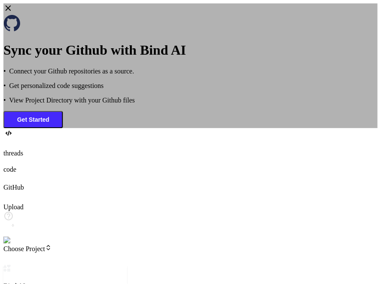
click at [49, 109] on div "Sync your Github with Bind AI • Connect your Github repositories as a source. •…" at bounding box center [190, 65] width 374 height 125
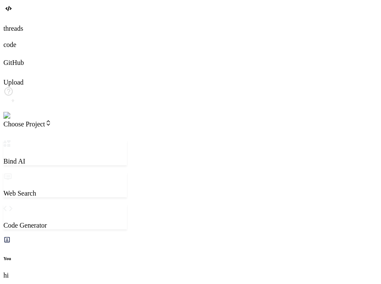
click at [13, 59] on div at bounding box center [190, 54] width 374 height 10
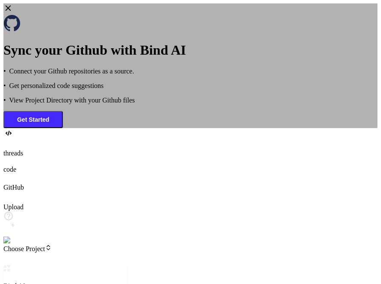
click at [47, 128] on div "Sync your Github with Bind AI • Connect your Github repositories as a source. •…" at bounding box center [190, 65] width 374 height 125
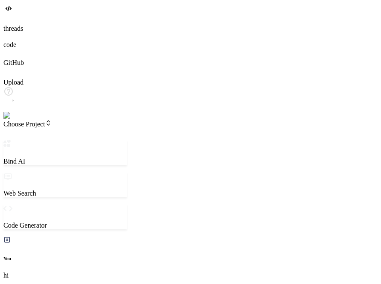
click at [15, 120] on img at bounding box center [17, 116] width 28 height 8
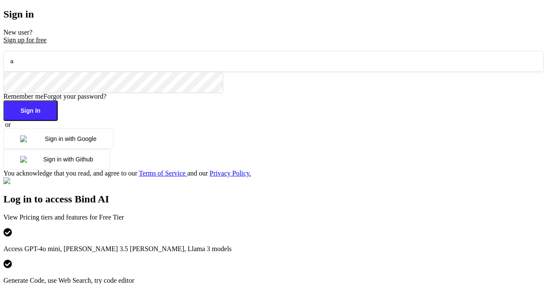
click at [137, 72] on input "a" at bounding box center [273, 61] width 540 height 21
click at [46, 72] on input "a[[7@[DOMAIN_NAME]" at bounding box center [273, 61] width 540 height 21
type input "[EMAIL_ADDRESS][DOMAIN_NAME]"
click at [3, 100] on button "Sign In" at bounding box center [30, 110] width 54 height 21
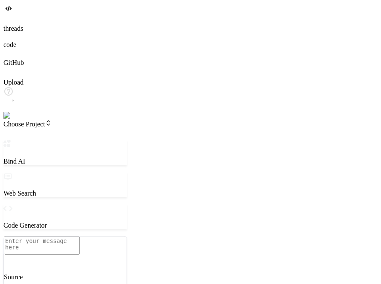
click at [16, 59] on div at bounding box center [190, 54] width 374 height 10
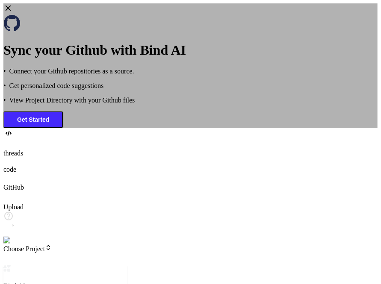
click at [59, 112] on div "Sync your Github with Bind AI • Connect your Github repositories as a source. •…" at bounding box center [190, 65] width 374 height 125
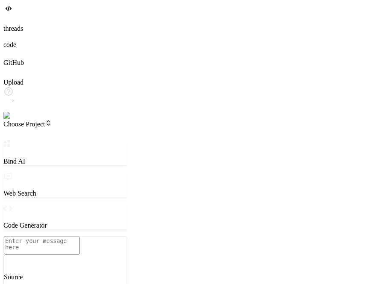
click at [17, 120] on img at bounding box center [17, 116] width 28 height 8
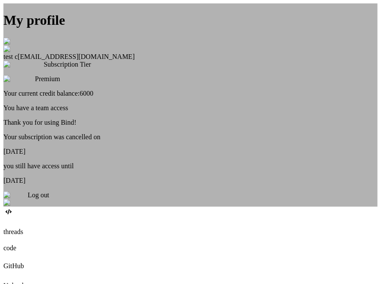
click at [197, 207] on div "Log out" at bounding box center [190, 198] width 374 height 15
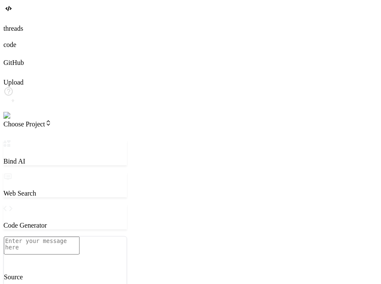
scroll to position [8, 0]
click at [6, 120] on img at bounding box center [15, 116] width 24 height 8
click at [18, 120] on img at bounding box center [17, 116] width 28 height 8
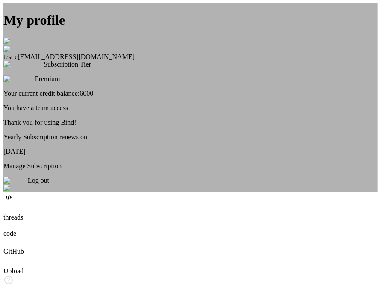
click at [73, 155] on div "My profile test c [EMAIL_ADDRESS][DOMAIN_NAME] Subscription Tier Premium Your c…" at bounding box center [190, 97] width 374 height 189
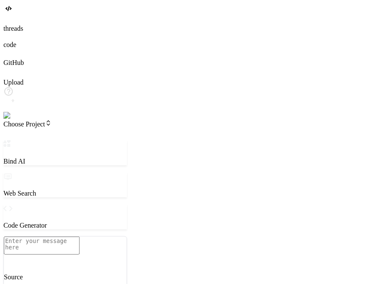
click at [79, 237] on textarea at bounding box center [42, 246] width 76 height 18
type textarea "x"
type textarea "i"
type textarea "x"
click at [10, 57] on icon at bounding box center [7, 53] width 9 height 9
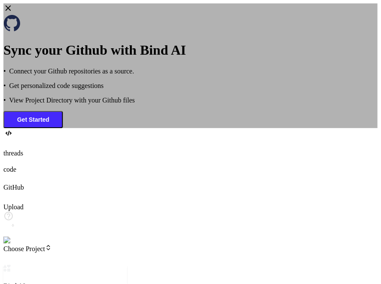
click at [58, 128] on div "Sync your Github with Bind AI • Connect your Github repositories as a source. •…" at bounding box center [190, 65] width 374 height 125
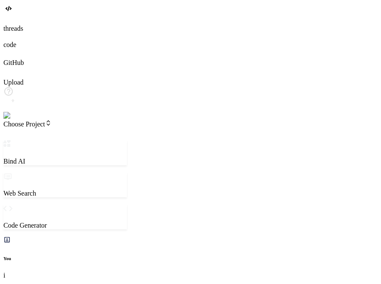
click at [14, 120] on img at bounding box center [17, 116] width 28 height 8
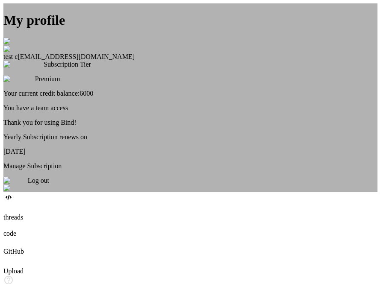
click at [192, 192] on div "Log out" at bounding box center [190, 184] width 374 height 15
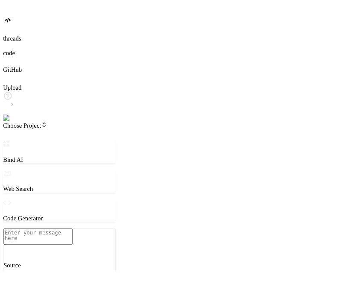
scroll to position [40, 0]
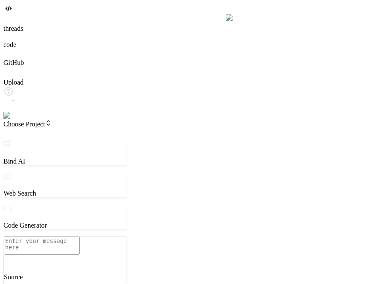
click at [14, 120] on img at bounding box center [15, 116] width 24 height 8
type textarea "x"
type textarea "h"
type textarea "x"
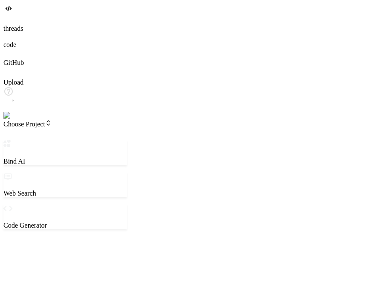
type textarea "hi"
type textarea "x"
type textarea "hi"
type textarea "x"
type textarea "hi"
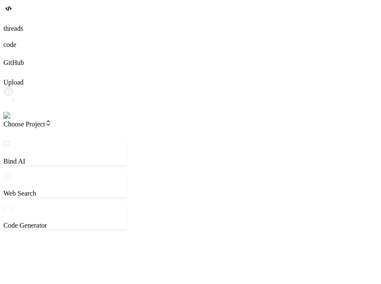
type textarea "x"
type textarea "hi"
click at [58, 273] on p "Source" at bounding box center [65, 277] width 123 height 8
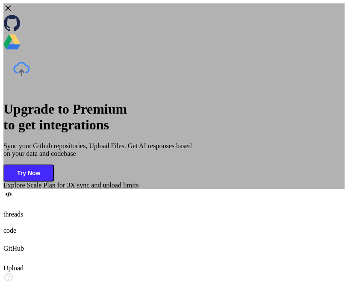
click at [11, 11] on icon at bounding box center [9, 9] width 6 height 6
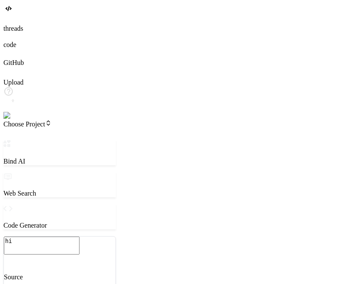
click at [59, 273] on p "Source" at bounding box center [60, 277] width 112 height 8
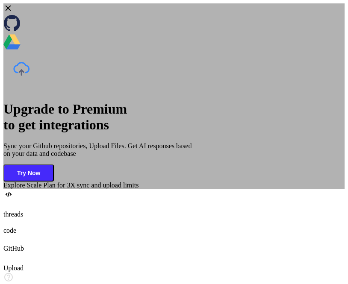
click at [310, 69] on div "Upgrade to Premium to get integrations Sync your Github repositories, Upload Fi…" at bounding box center [173, 96] width 341 height 186
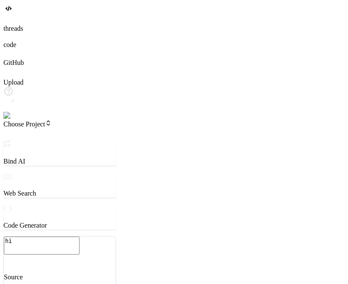
click at [53, 273] on p "Source" at bounding box center [60, 277] width 112 height 8
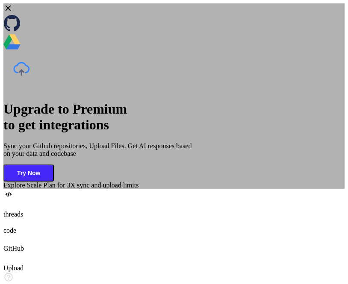
click at [51, 141] on div "Upgrade to Premium to get integrations Sync your Github repositories, Upload Fi…" at bounding box center [173, 96] width 341 height 186
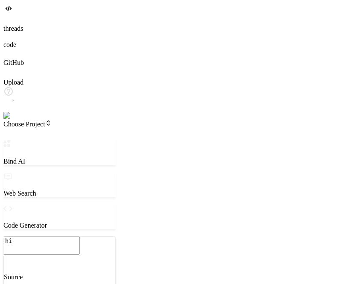
drag, startPoint x: 49, startPoint y: 233, endPoint x: 53, endPoint y: 240, distance: 8.1
click at [53, 256] on div "Source" at bounding box center [60, 276] width 112 height 41
click at [54, 273] on p "Source" at bounding box center [60, 277] width 112 height 8
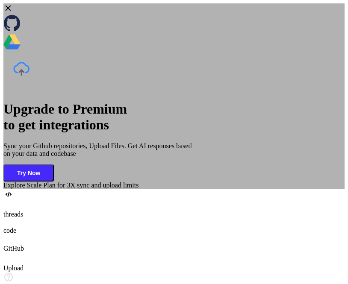
click at [11, 11] on icon at bounding box center [9, 9] width 6 height 6
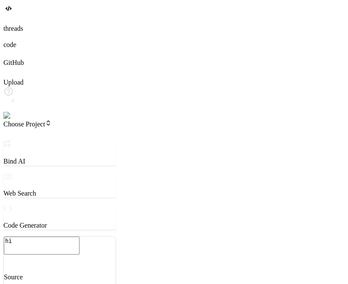
click at [58, 273] on p "Source" at bounding box center [60, 277] width 112 height 8
click at [11, 120] on img at bounding box center [17, 116] width 28 height 8
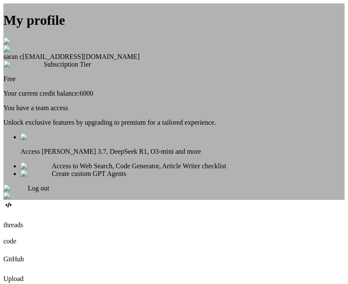
click at [49, 163] on div "My profile saran c [EMAIL_ADDRESS][DOMAIN_NAME] Subscription Tier Free Your cur…" at bounding box center [173, 101] width 341 height 197
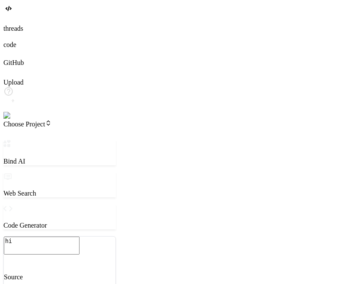
click at [55, 273] on p "Source" at bounding box center [60, 277] width 112 height 8
click at [69, 237] on textarea "hi" at bounding box center [42, 246] width 76 height 18
click at [14, 120] on img at bounding box center [17, 116] width 28 height 8
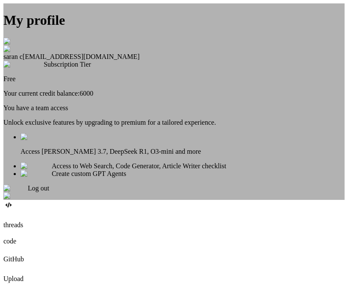
scroll to position [11, 0]
click at [183, 200] on div "Log out" at bounding box center [173, 192] width 341 height 15
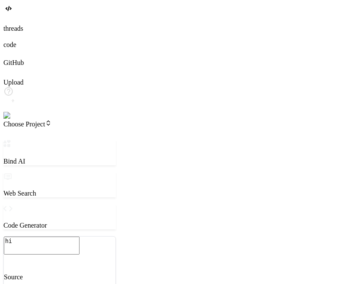
scroll to position [72, 0]
click at [10, 120] on img at bounding box center [15, 116] width 24 height 8
click at [62, 237] on textarea "hi" at bounding box center [42, 246] width 76 height 18
type textarea "x"
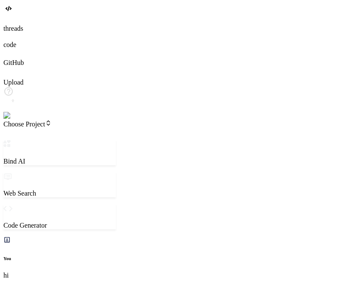
click at [12, 59] on div at bounding box center [173, 54] width 341 height 10
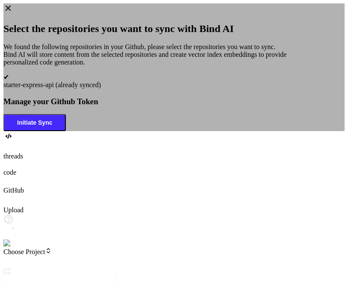
click at [200, 53] on div "Select the repositories you want to sync with Bind AI We found the following re…" at bounding box center [173, 67] width 341 height 128
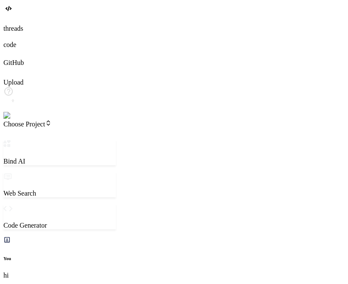
type textarea "x"
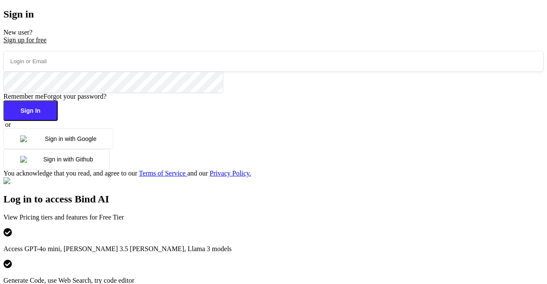
click at [141, 72] on input "email" at bounding box center [273, 61] width 540 height 21
type input "[EMAIL_ADDRESS][DOMAIN_NAME]"
click at [144, 104] on div "[EMAIL_ADDRESS][DOMAIN_NAME] Remember me Forgot your password? Sign In or Sign …" at bounding box center [273, 114] width 540 height 126
click at [58, 121] on button "Sign In" at bounding box center [30, 110] width 54 height 21
click at [131, 72] on input "email" at bounding box center [273, 61] width 540 height 21
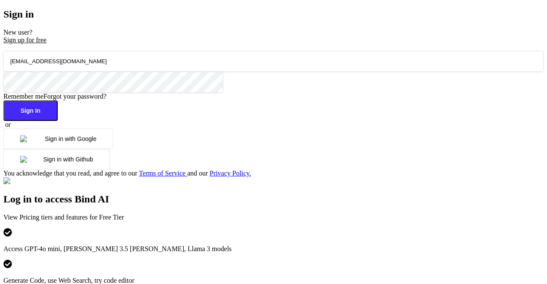
type input "[EMAIL_ADDRESS][DOMAIN_NAME]"
click at [58, 121] on button "Sign In" at bounding box center [30, 110] width 54 height 21
click at [110, 72] on input "email" at bounding box center [273, 61] width 540 height 21
type input "[EMAIL_ADDRESS][DOMAIN_NAME]"
click at [137, 172] on div "[EMAIL_ADDRESS][DOMAIN_NAME] Remember me Forgot your password? Sign In or Sign …" at bounding box center [273, 114] width 540 height 126
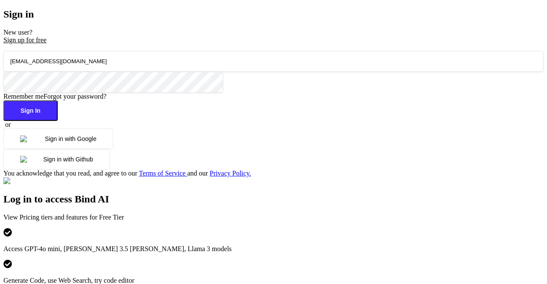
click at [58, 121] on button "Sign In" at bounding box center [30, 110] width 54 height 21
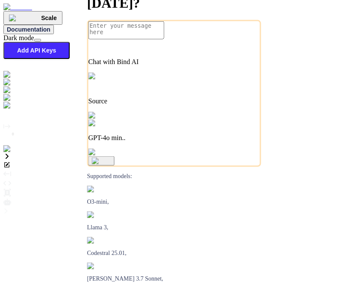
type textarea "x"
click at [120, 39] on textarea at bounding box center [126, 30] width 76 height 18
type textarea "h"
type textarea "x"
type textarea "hi"
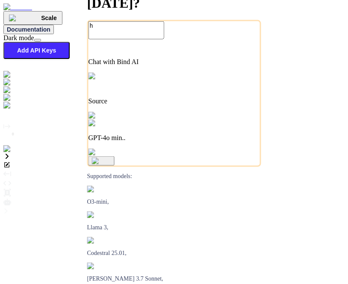
type textarea "x"
type textarea "hi"
click at [111, 165] on img "button" at bounding box center [101, 161] width 19 height 7
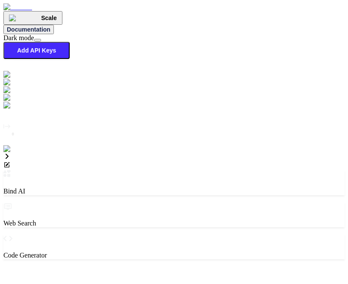
scroll to position [3, 0]
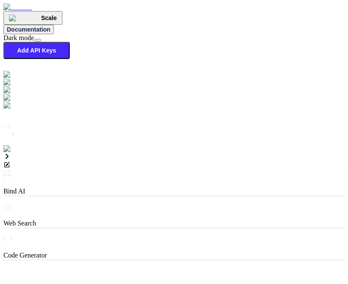
type textarea "hi"
click at [156, 202] on div "Web Search" at bounding box center [173, 214] width 341 height 25
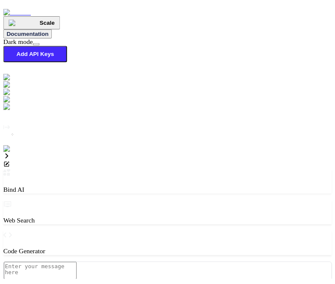
scroll to position [3, 0]
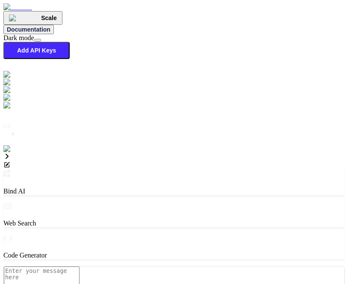
click at [203, 252] on p "Code Generator" at bounding box center [173, 256] width 341 height 8
click at [13, 98] on img at bounding box center [22, 98] width 38 height 8
click at [310, 24] on div "Scale Documentation Dark mode Add API Keys Created with Pixso." at bounding box center [173, 37] width 341 height 68
click at [70, 42] on button "Add API Keys" at bounding box center [36, 50] width 66 height 17
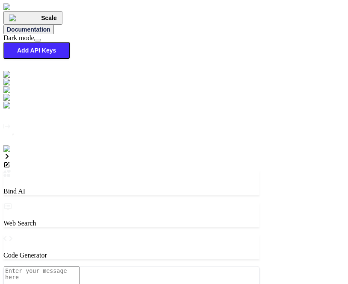
click at [13, 138] on rect at bounding box center [12, 137] width 1 height 1
click at [12, 153] on img at bounding box center [17, 149] width 28 height 8
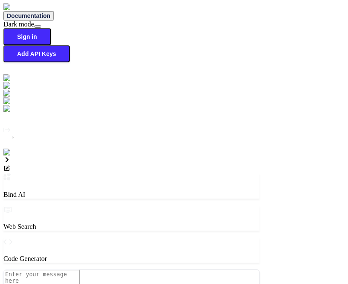
click at [7, 156] on img at bounding box center [15, 153] width 24 height 8
type input "app5@yopmail.com"
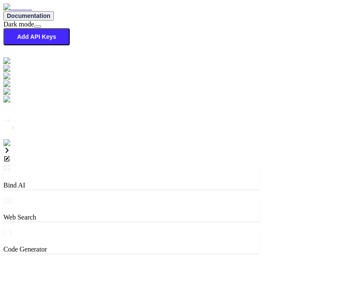
click at [12, 147] on img at bounding box center [17, 143] width 28 height 8
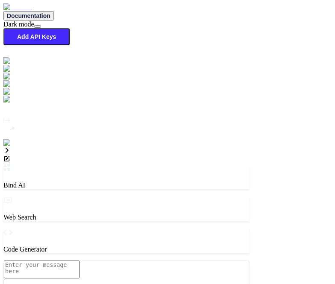
click at [12, 147] on img at bounding box center [17, 143] width 28 height 8
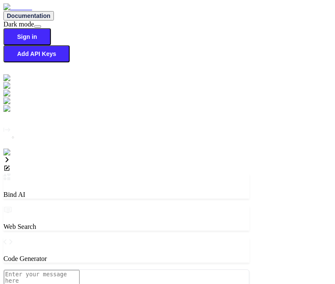
click at [8, 156] on img at bounding box center [15, 153] width 24 height 8
type input "app5@yopmail.com"
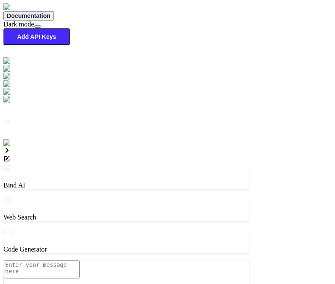
click at [13, 147] on img at bounding box center [17, 143] width 28 height 8
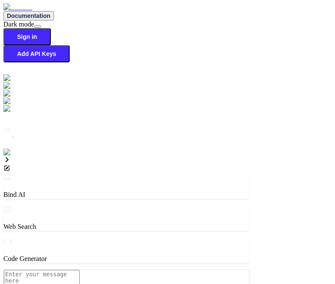
click at [13, 156] on img at bounding box center [15, 153] width 24 height 8
type input "app12@yopmail.com"
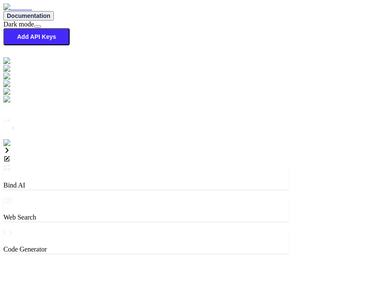
click at [11, 147] on img at bounding box center [17, 143] width 28 height 8
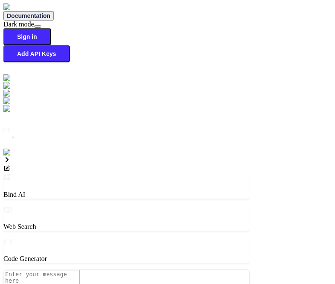
click at [11, 156] on img at bounding box center [15, 153] width 24 height 8
type input "app13@yopmail.com"
click at [12, 156] on img at bounding box center [15, 153] width 24 height 8
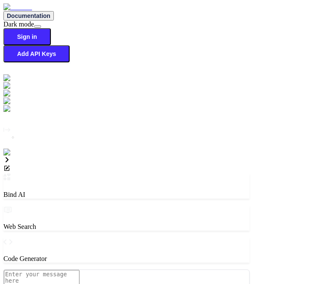
type input "app13@yopmail.com"
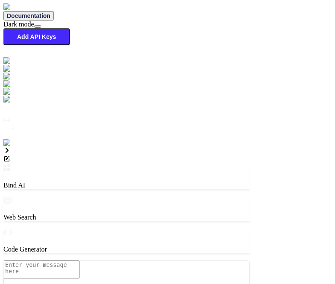
click at [13, 147] on img at bounding box center [17, 143] width 28 height 8
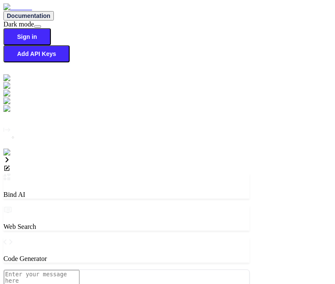
click at [12, 156] on img at bounding box center [15, 153] width 24 height 8
type input "[EMAIL_ADDRESS][DOMAIN_NAME]"
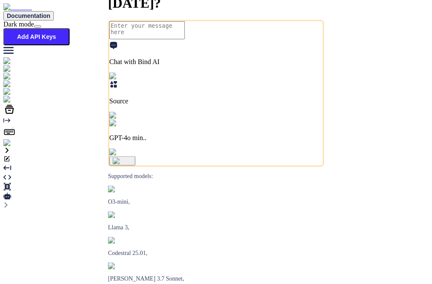
click at [9, 147] on img at bounding box center [17, 143] width 28 height 8
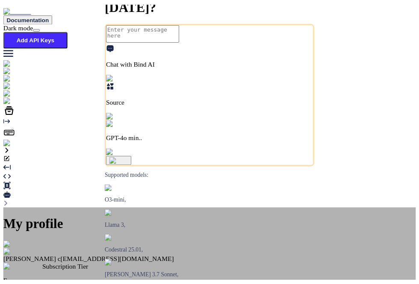
scroll to position [6, 0]
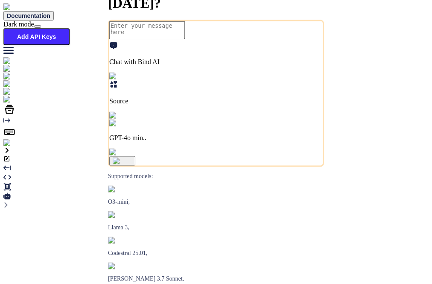
click at [15, 88] on img at bounding box center [22, 84] width 39 height 8
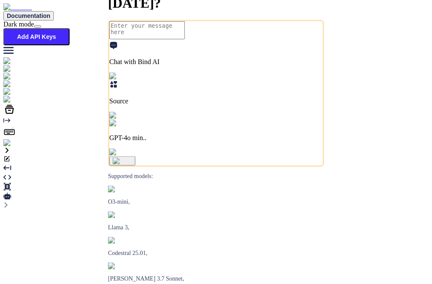
click at [12, 115] on icon at bounding box center [9, 109] width 12 height 12
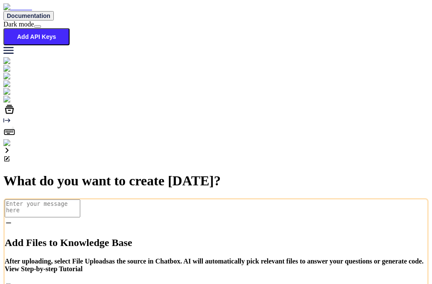
click at [56, 219] on div "Add Files to Knowledge Base After uploading, select File Uploads as the source …" at bounding box center [216, 263] width 423 height 88
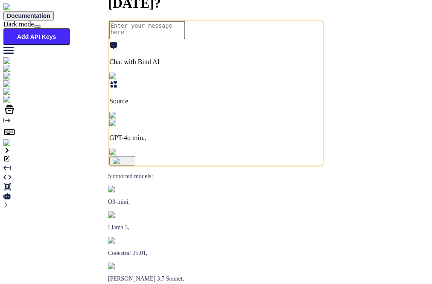
click at [70, 28] on button "Add API Keys" at bounding box center [36, 36] width 66 height 17
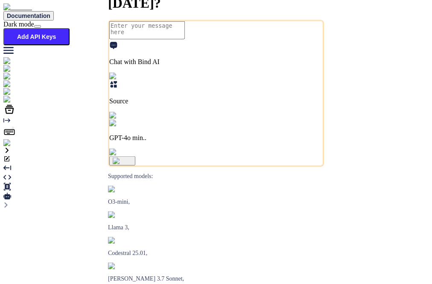
click at [323, 166] on div "Chat with Bind AI Source GPT-4o min.." at bounding box center [216, 103] width 214 height 125
click at [146, 156] on img at bounding box center [127, 153] width 37 height 8
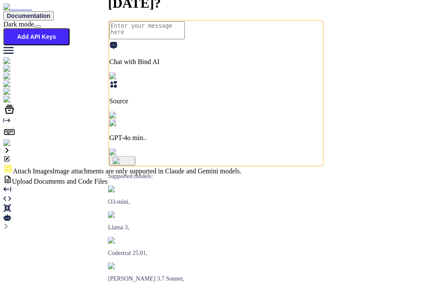
click at [108, 178] on span "Upload Documents and Code Files" at bounding box center [60, 181] width 96 height 7
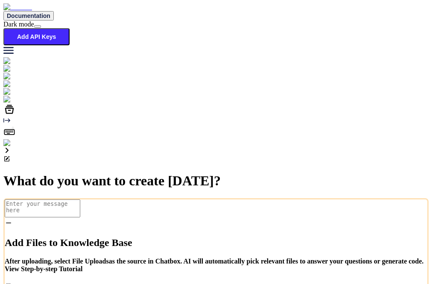
click at [12, 219] on icon at bounding box center [9, 223] width 8 height 8
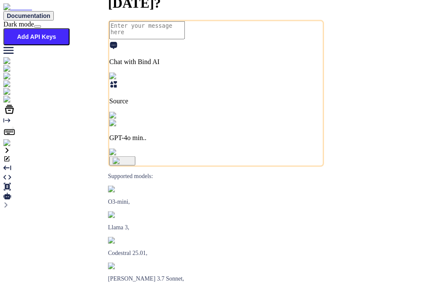
click at [250, 142] on p "GPT-4o min.." at bounding box center [216, 138] width 214 height 8
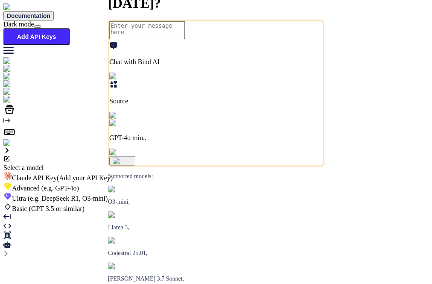
click at [79, 185] on span "Advanced (e.g. GPT-4o)" at bounding box center [45, 188] width 67 height 7
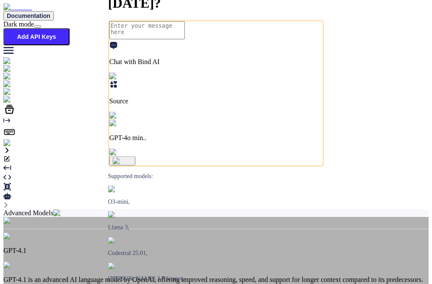
click at [206, 276] on p "GPT-4.1 is an advanced AI language model by OpenAI, offering improved reasoning…" at bounding box center [216, 280] width 426 height 8
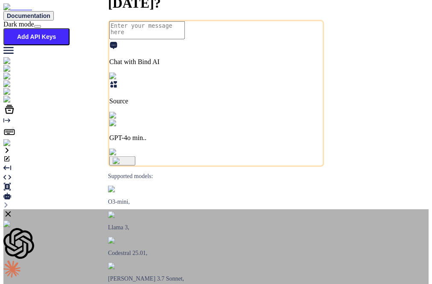
click at [11, 212] on icon at bounding box center [9, 215] width 6 height 6
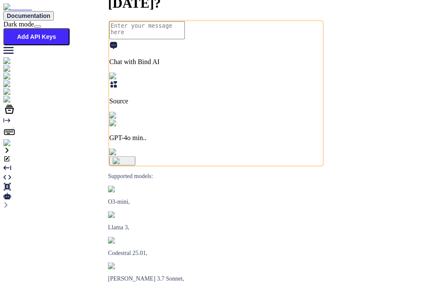
click at [267, 142] on div "GPT-4o min.." at bounding box center [216, 131] width 214 height 22
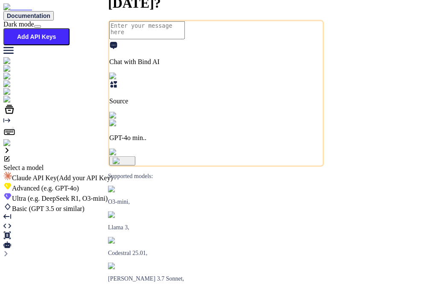
click at [208, 192] on div "Ultra (e.g. DeepSeek R1, O3-mini)" at bounding box center [216, 197] width 426 height 10
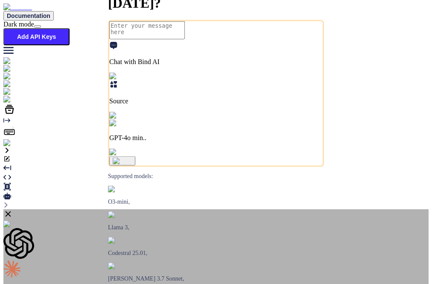
click at [13, 209] on icon at bounding box center [7, 213] width 9 height 9
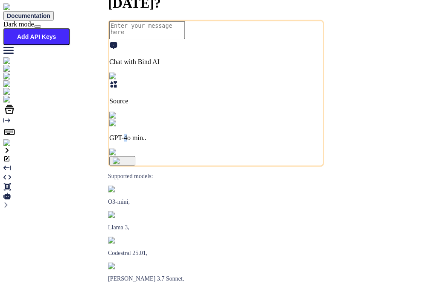
drag, startPoint x: 265, startPoint y: 210, endPoint x: 260, endPoint y: 204, distance: 7.6
click at [260, 167] on div "Chat with Bind AI Source GPT-4o min.." at bounding box center [216, 93] width 216 height 147
click at [260, 142] on div "GPT-4o min.." at bounding box center [216, 131] width 214 height 22
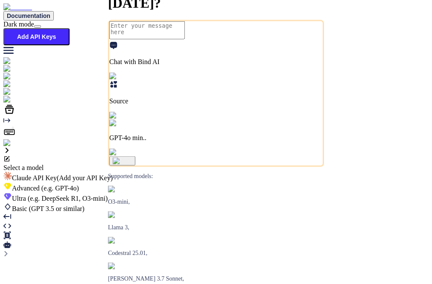
click at [85, 205] on span "(GPT 3.5 or similar)" at bounding box center [57, 208] width 56 height 7
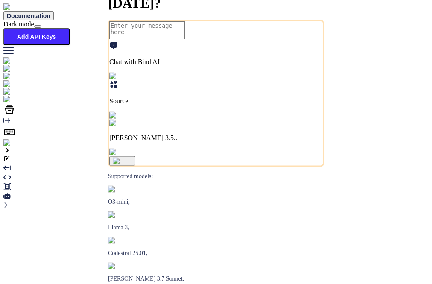
click at [11, 72] on img at bounding box center [18, 69] width 31 height 8
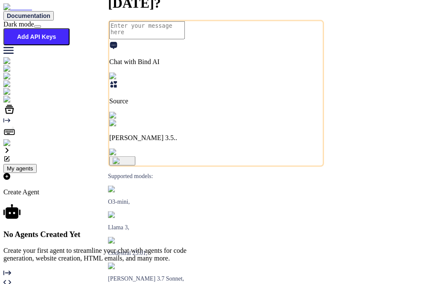
click at [11, 72] on img at bounding box center [18, 69] width 31 height 8
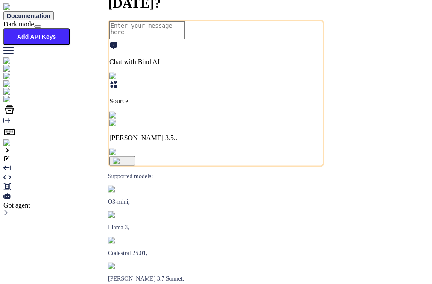
click at [11, 193] on icon at bounding box center [7, 196] width 8 height 6
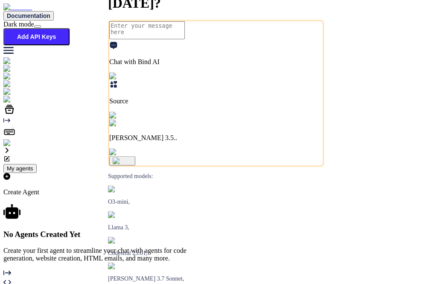
click at [216, 188] on p "Create Agent" at bounding box center [109, 192] width 213 height 8
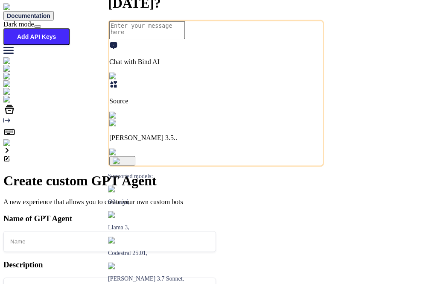
click at [216, 173] on h1 "Create custom GPT Agent" at bounding box center [109, 181] width 213 height 16
click at [216, 231] on input "text" at bounding box center [109, 241] width 213 height 21
type textarea "x"
type input "h"
type textarea "x"
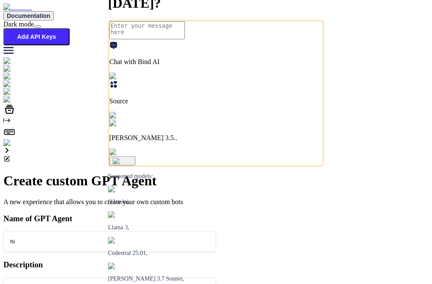
type input "hi"
click at [216, 278] on input "text" at bounding box center [109, 288] width 213 height 21
type textarea "x"
type input "h"
type textarea "x"
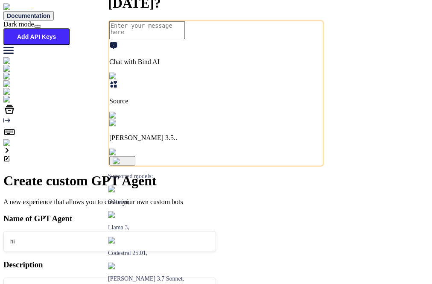
type input "hi"
type textarea "x"
type textarea "h"
type textarea "x"
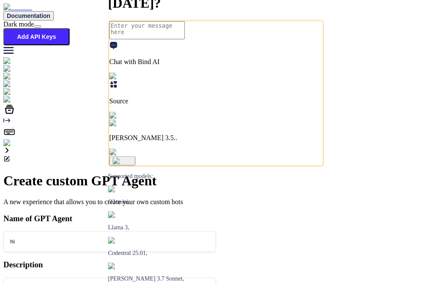
type textarea "hi"
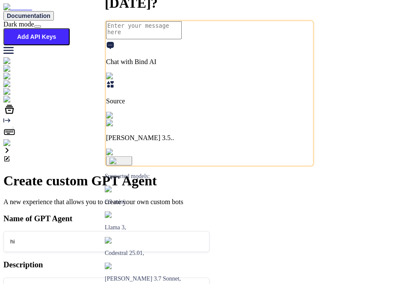
type textarea "x"
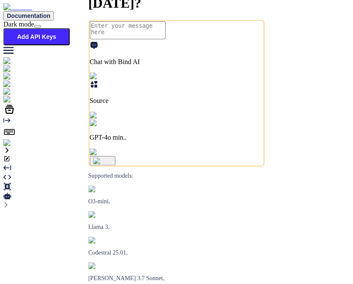
type textarea "x"
click at [165, 39] on textarea at bounding box center [127, 30] width 76 height 18
type textarea "h"
type textarea "x"
type textarea "hi"
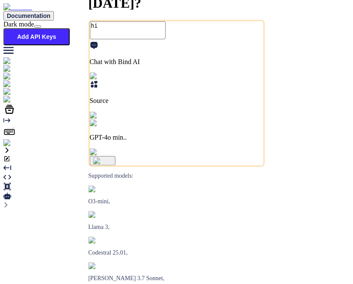
type textarea "x"
type textarea "hi"
click at [112, 165] on img "button" at bounding box center [102, 161] width 19 height 7
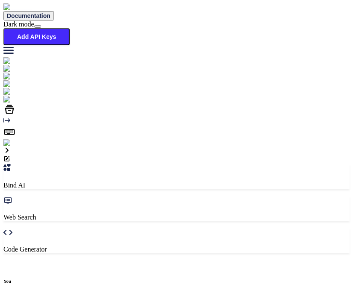
scroll to position [3, 0]
click at [15, 103] on img at bounding box center [31, 100] width 56 height 8
type textarea "x"
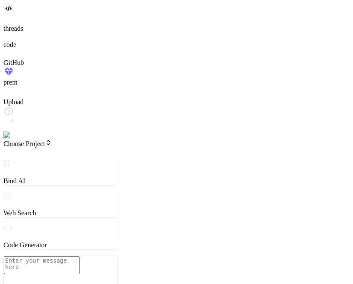
click at [71, 256] on textarea at bounding box center [42, 265] width 76 height 18
type textarea "x"
type textarea "h"
type textarea "x"
type textarea "hi"
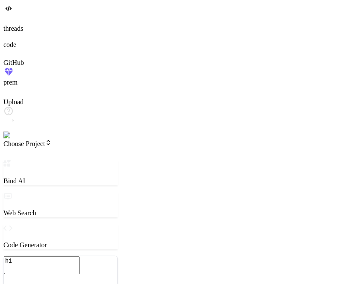
type textarea "x"
click at [12, 57] on icon at bounding box center [7, 53] width 9 height 9
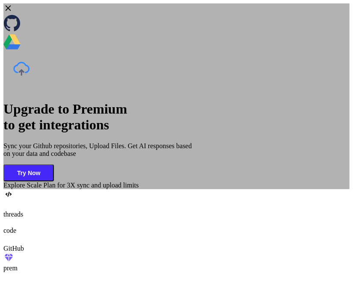
click at [43, 116] on div "Upgrade to Premium to get integrations Sync your Github repositories, Upload Fi…" at bounding box center [176, 96] width 346 height 186
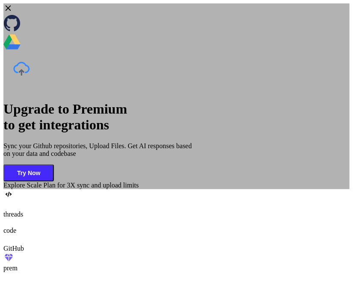
click at [46, 141] on div "Upgrade to Premium to get integrations Sync your Github repositories, Upload Fi…" at bounding box center [176, 96] width 346 height 186
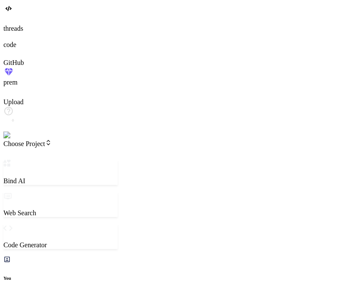
click at [12, 98] on div at bounding box center [176, 92] width 346 height 12
type textarea "x"
type input "C:\fakepath\Screenshot [DATE] 120008.png"
type textarea "x"
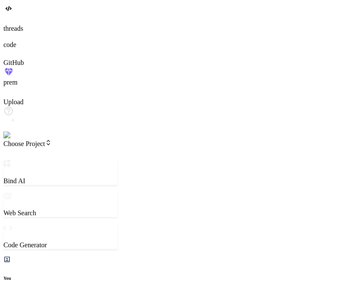
type textarea "x"
